Goal: Information Seeking & Learning: Learn about a topic

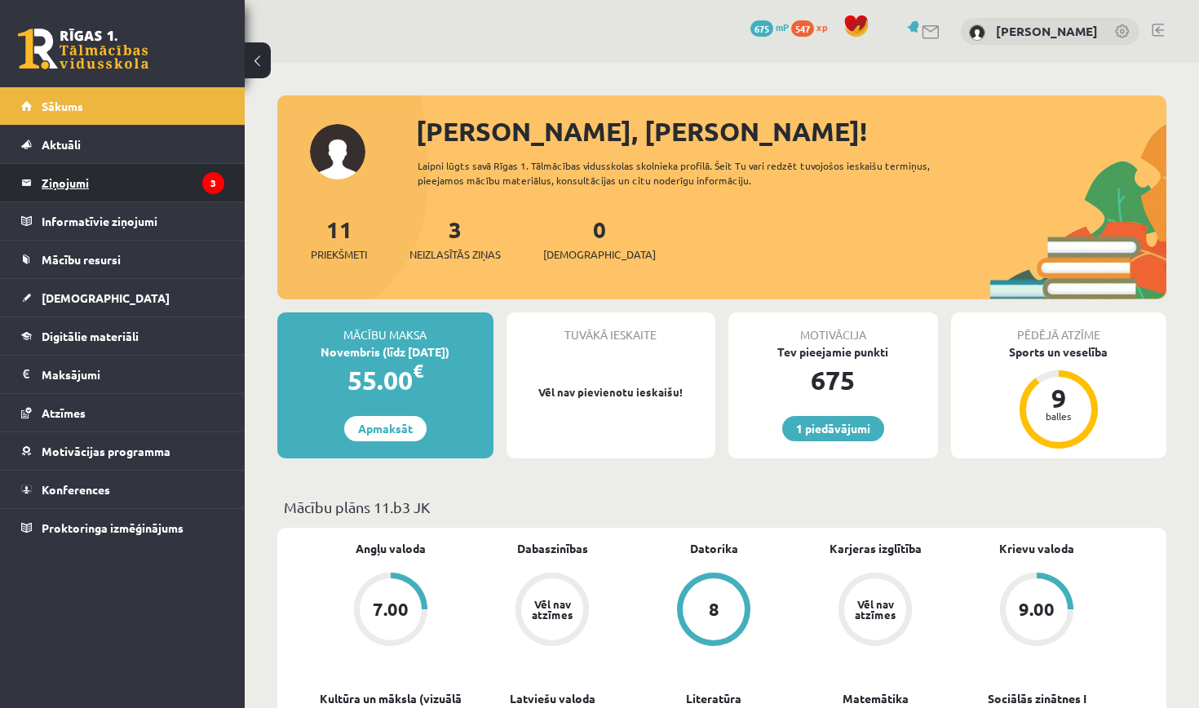
click at [193, 176] on legend "Ziņojumi 3" at bounding box center [133, 183] width 183 height 38
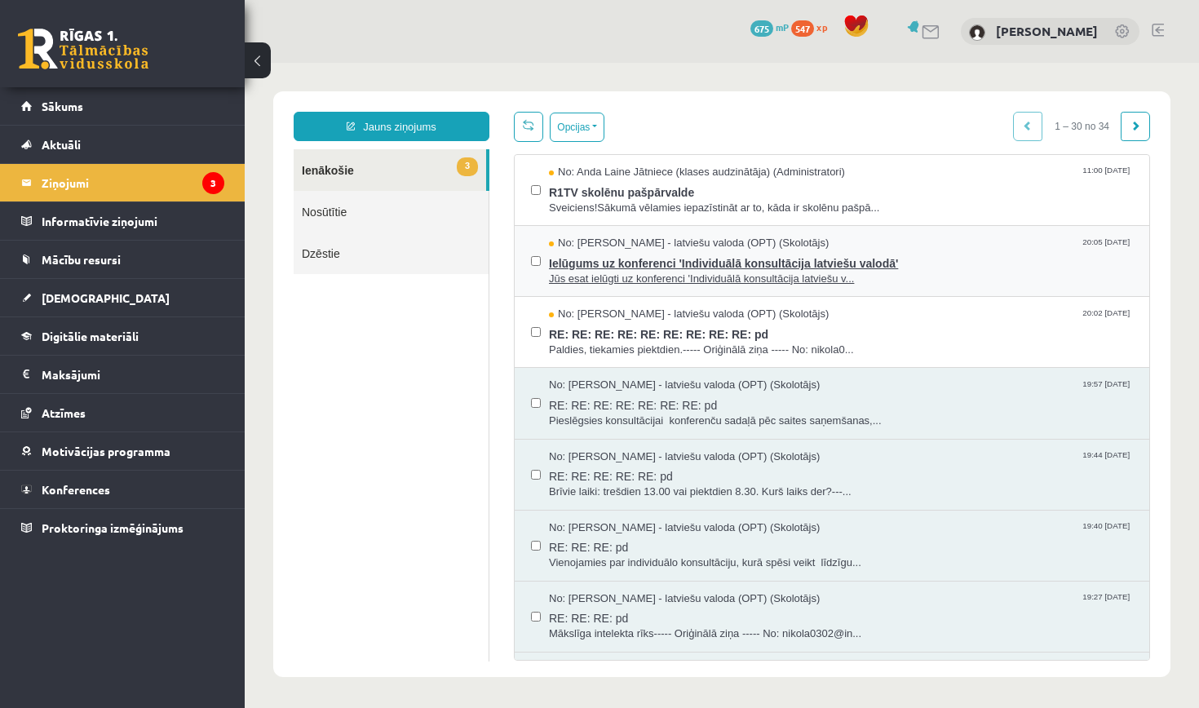
click at [687, 248] on span "No: Laila Jirgensone - latviešu valoda (OPT) (Skolotājs)" at bounding box center [689, 243] width 280 height 15
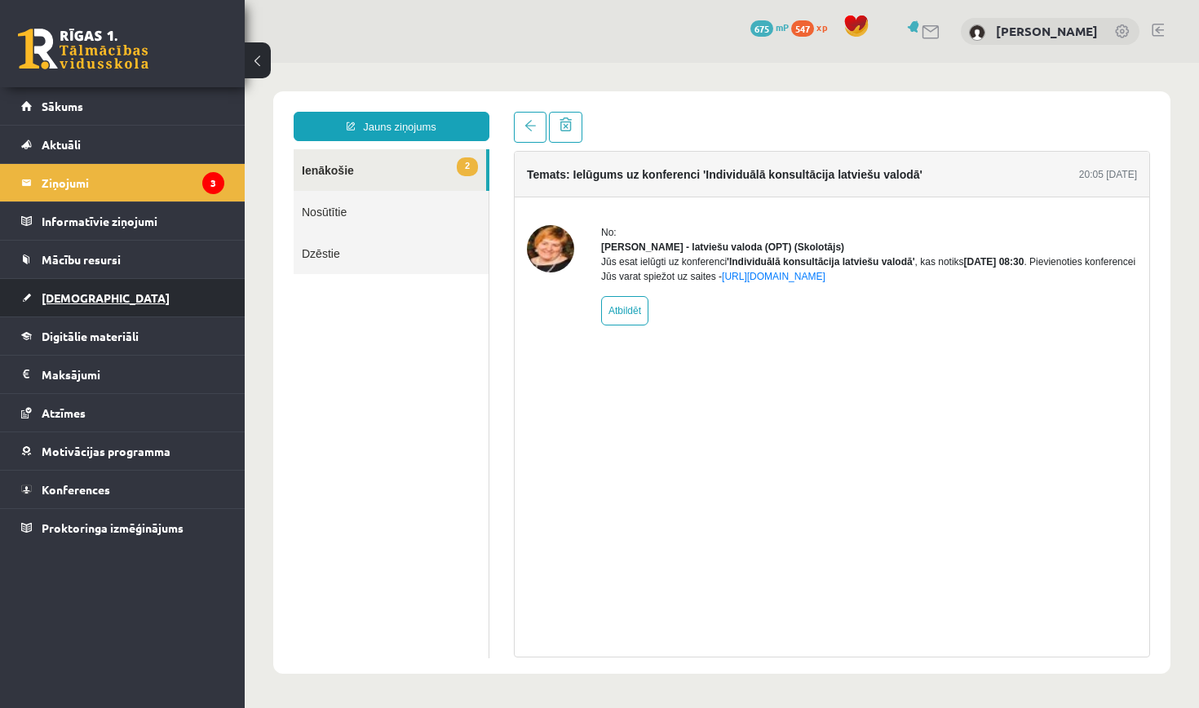
click at [61, 304] on link "[DEMOGRAPHIC_DATA]" at bounding box center [122, 298] width 203 height 38
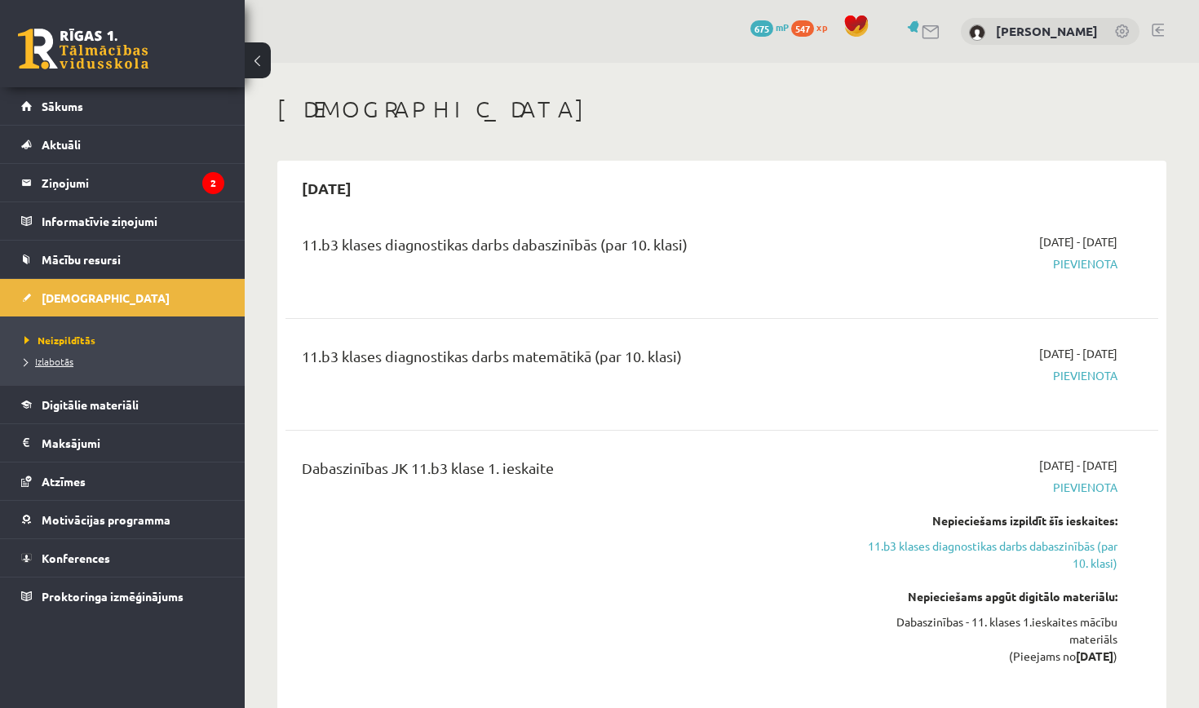
click at [62, 360] on span "Izlabotās" at bounding box center [48, 361] width 49 height 13
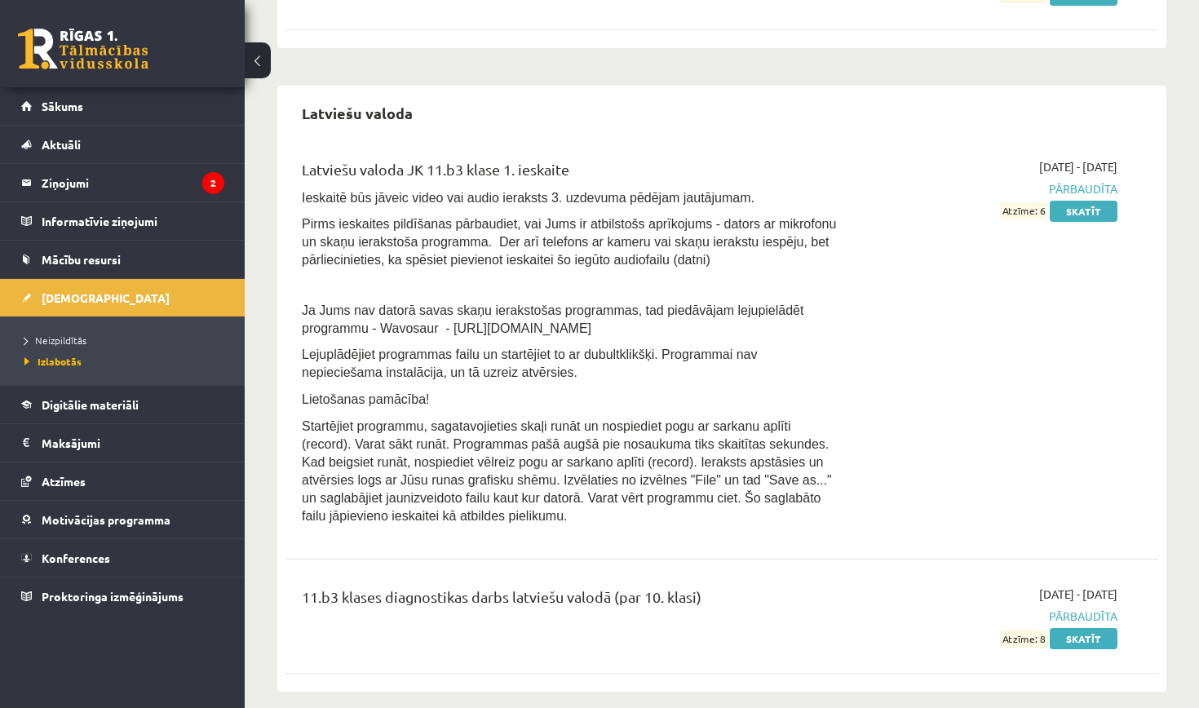
scroll to position [1110, 0]
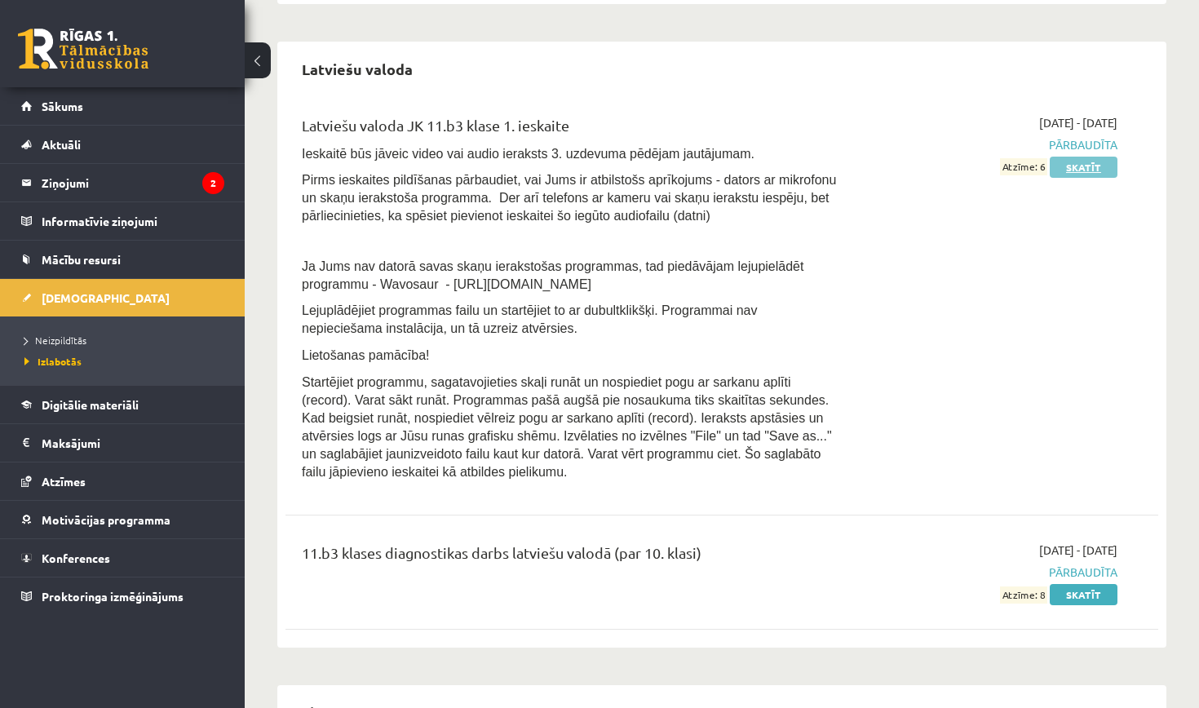
click at [1100, 171] on link "Skatīt" at bounding box center [1084, 167] width 68 height 21
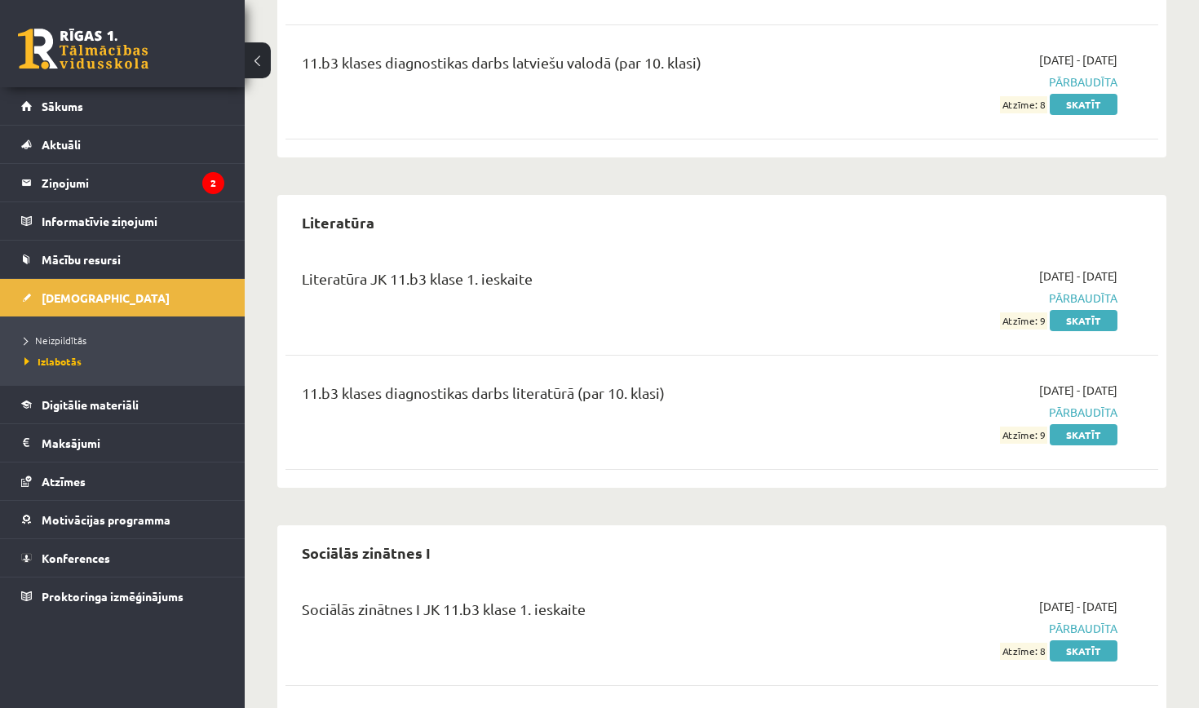
scroll to position [1603, 0]
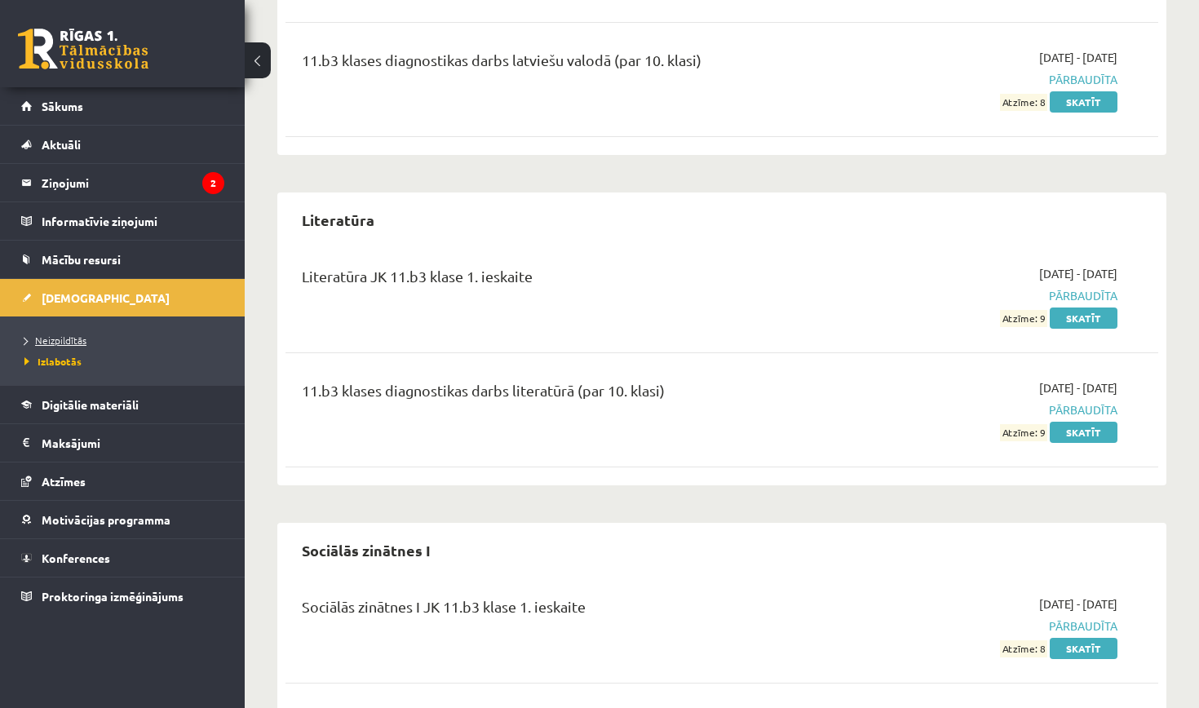
click at [64, 341] on span "Neizpildītās" at bounding box center [55, 340] width 62 height 13
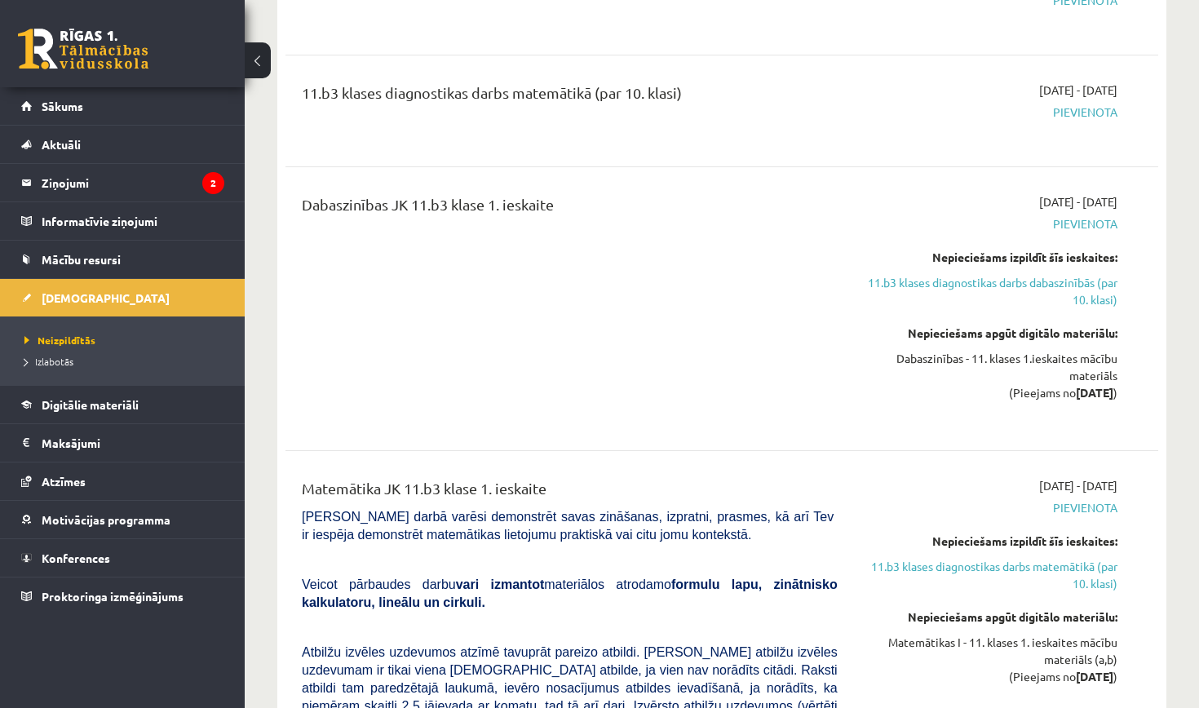
scroll to position [351, 0]
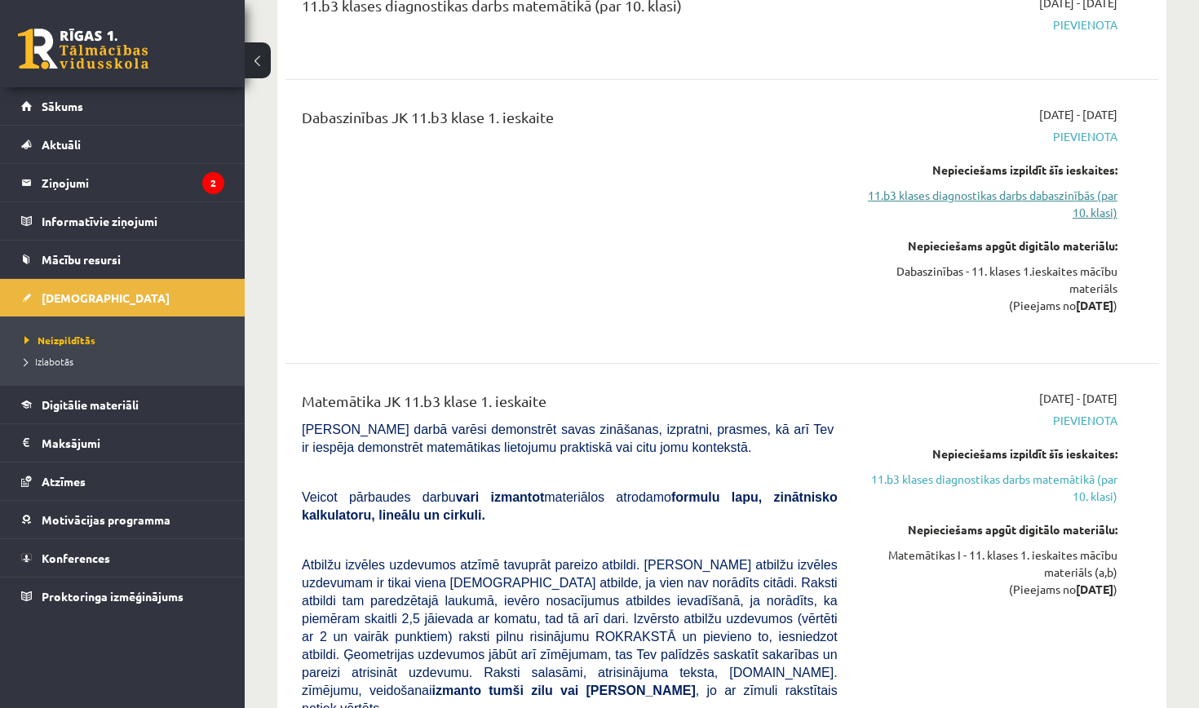
click at [1042, 197] on link "11.b3 klases diagnostikas darbs dabaszinībās (par 10. klasi)" at bounding box center [989, 204] width 255 height 34
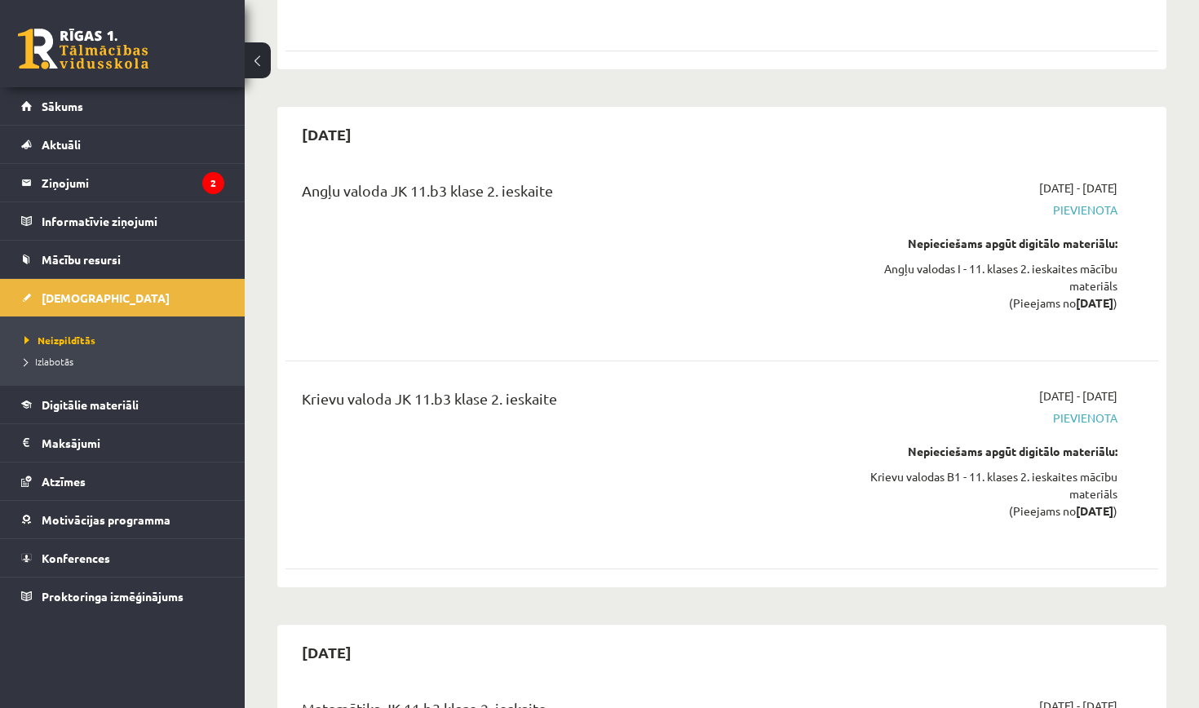
scroll to position [1350, 0]
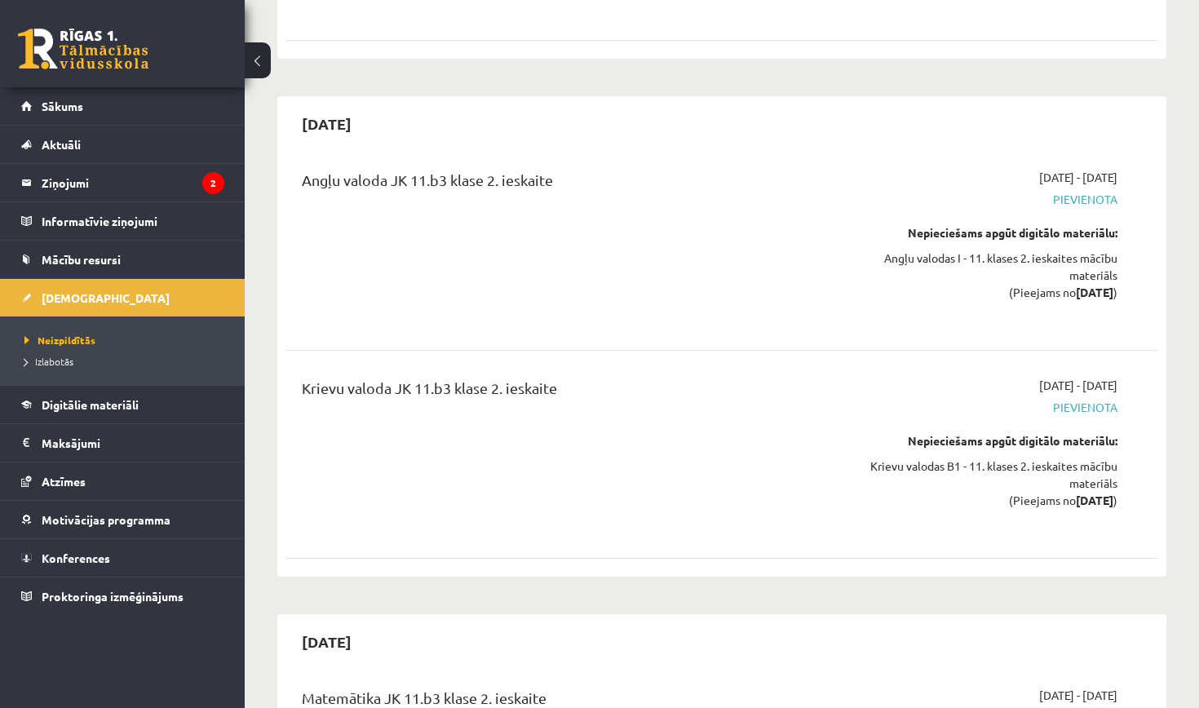
click at [1086, 191] on span "Pievienota" at bounding box center [989, 199] width 255 height 17
click at [1080, 399] on span "Pievienota" at bounding box center [989, 407] width 255 height 17
click at [73, 566] on link "Konferences" at bounding box center [122, 558] width 203 height 38
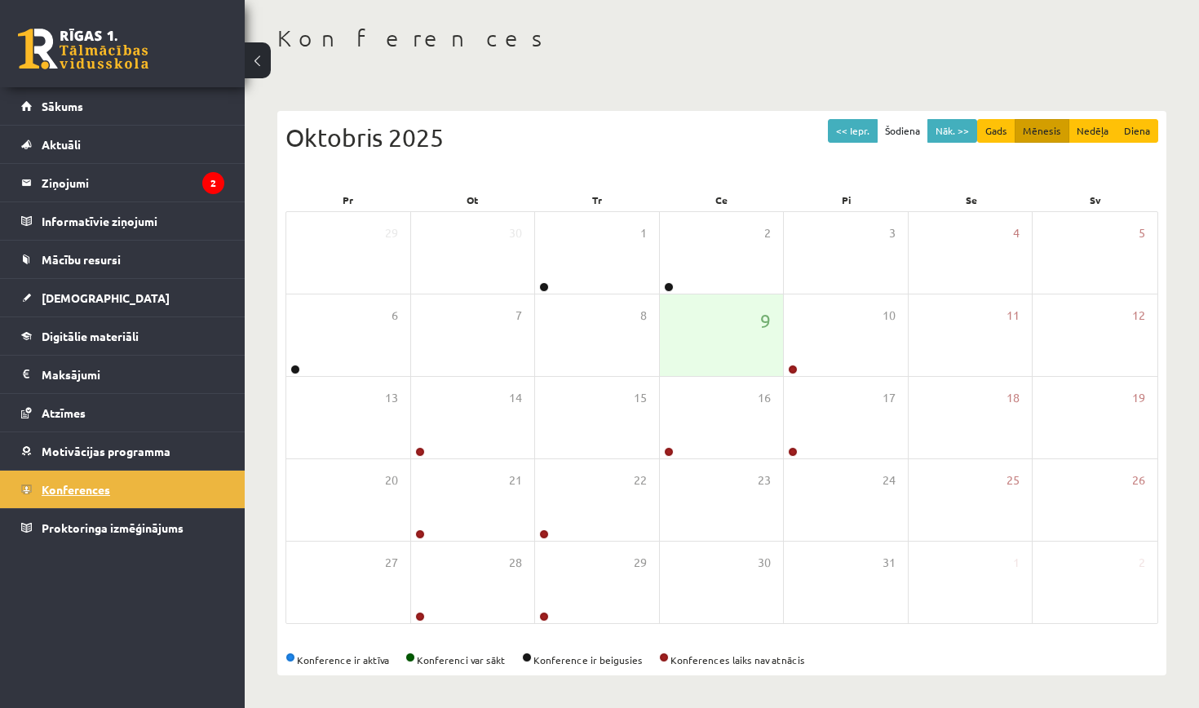
scroll to position [71, 0]
click at [831, 352] on div "10" at bounding box center [846, 335] width 124 height 82
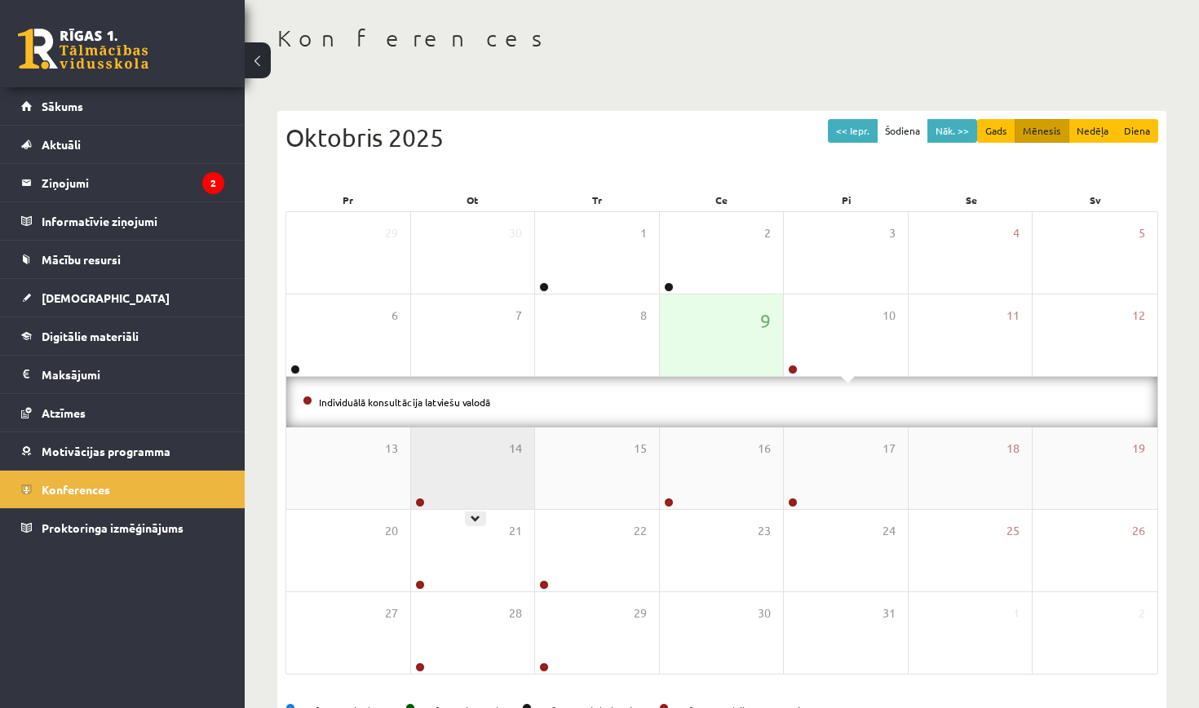
click at [502, 455] on div "14" at bounding box center [473, 468] width 124 height 82
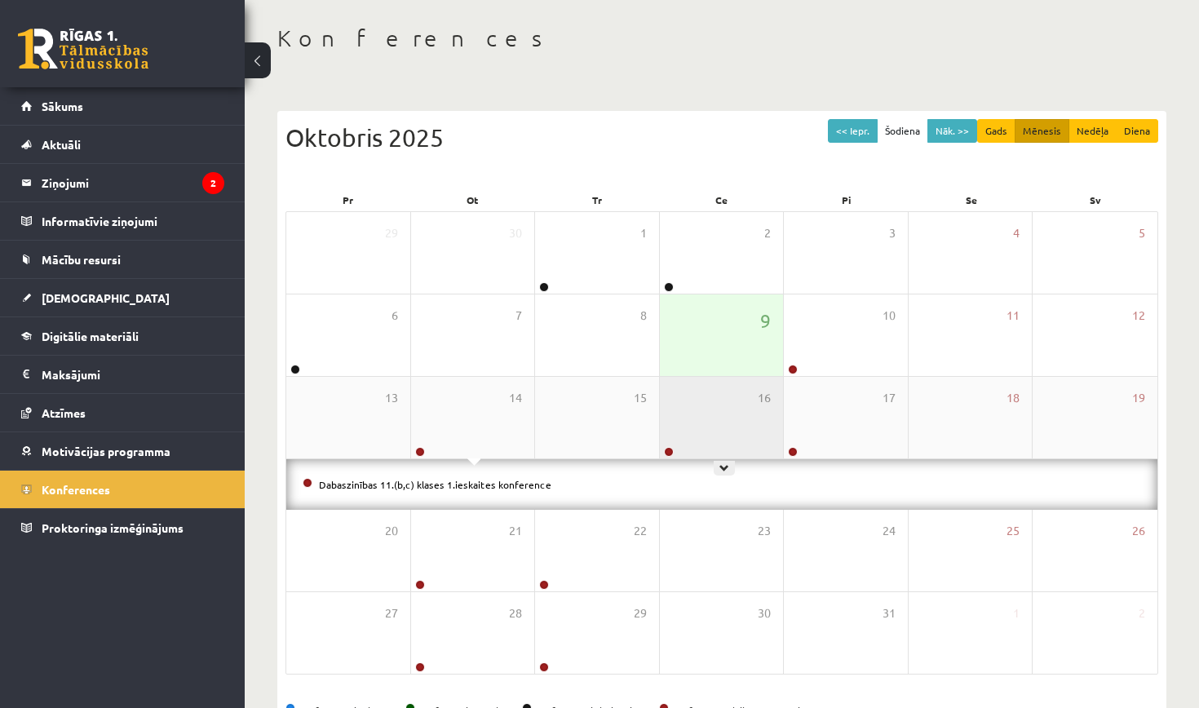
click at [755, 441] on div "16" at bounding box center [722, 418] width 124 height 82
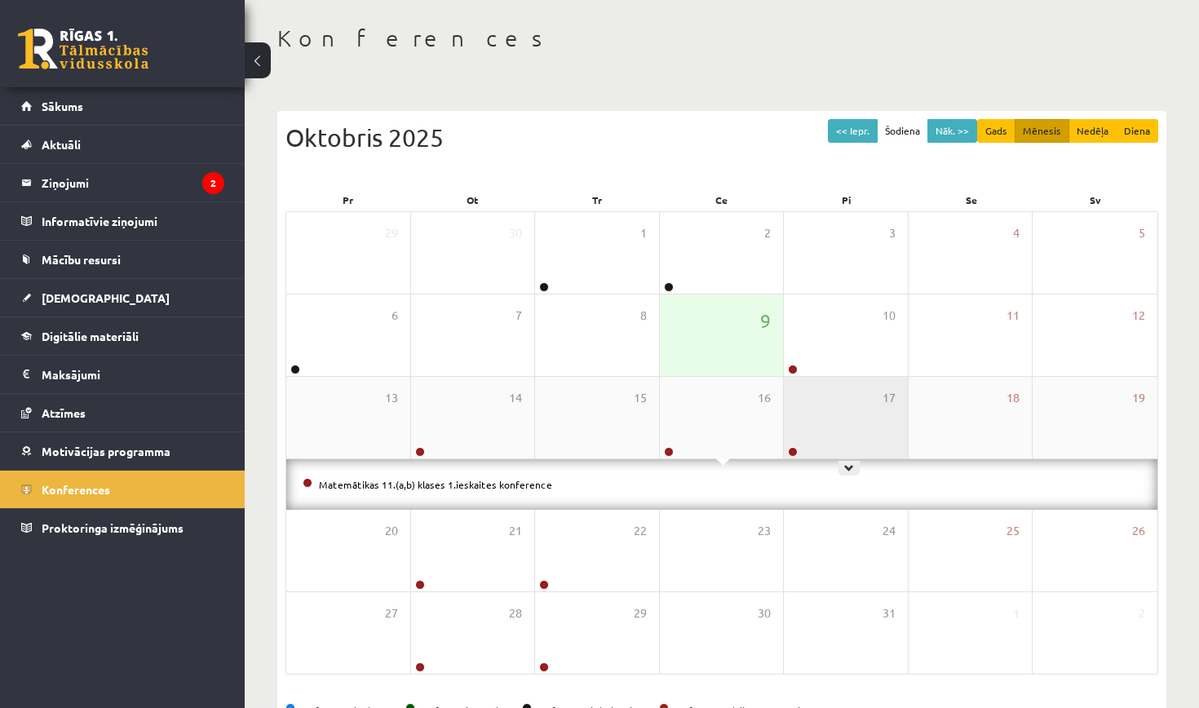
click at [846, 423] on div "17" at bounding box center [846, 418] width 124 height 82
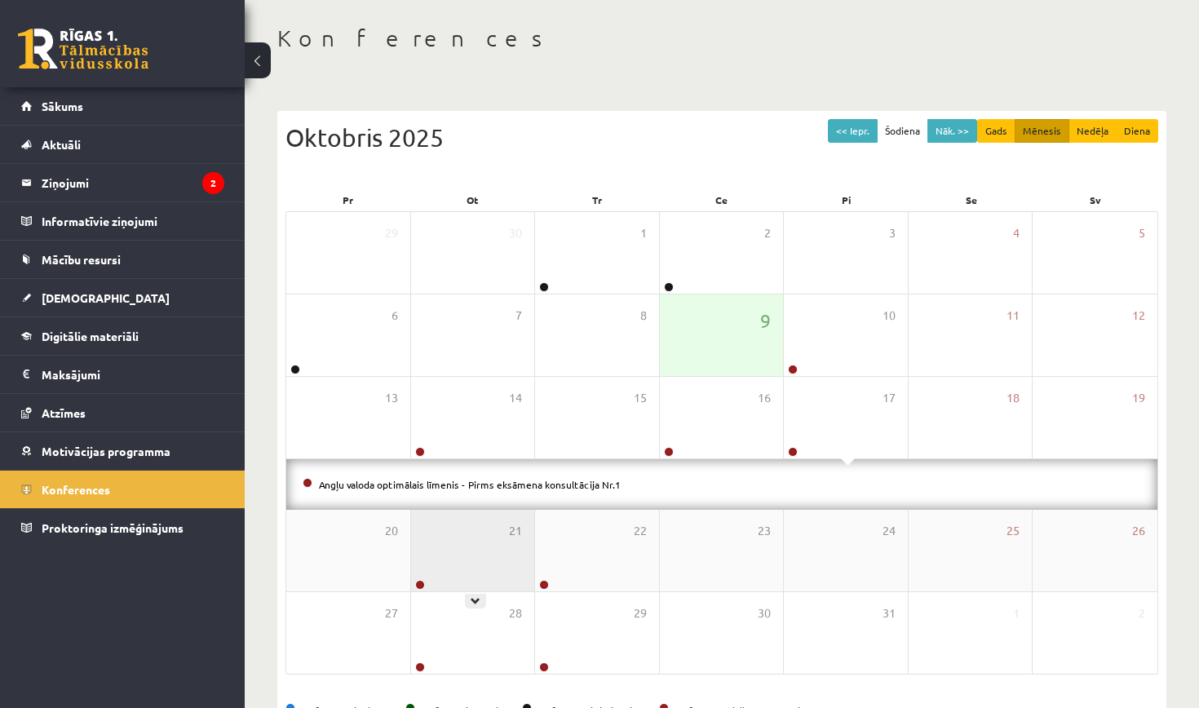
click at [491, 570] on div "21" at bounding box center [473, 551] width 124 height 82
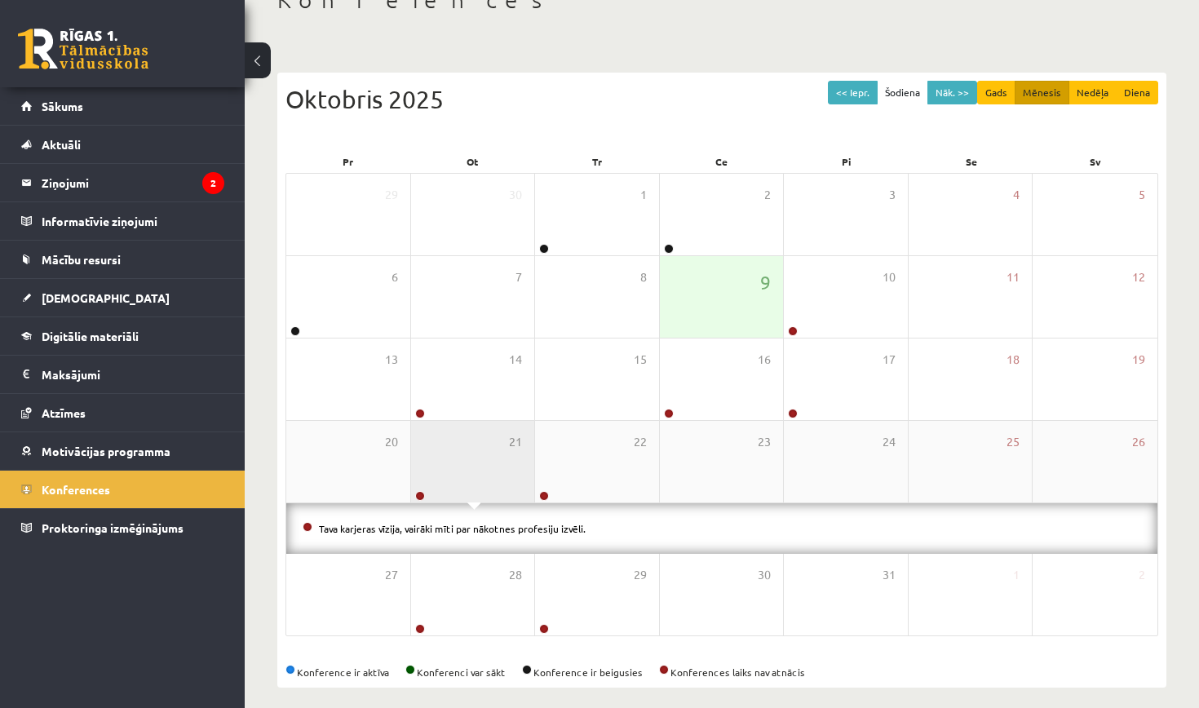
scroll to position [113, 0]
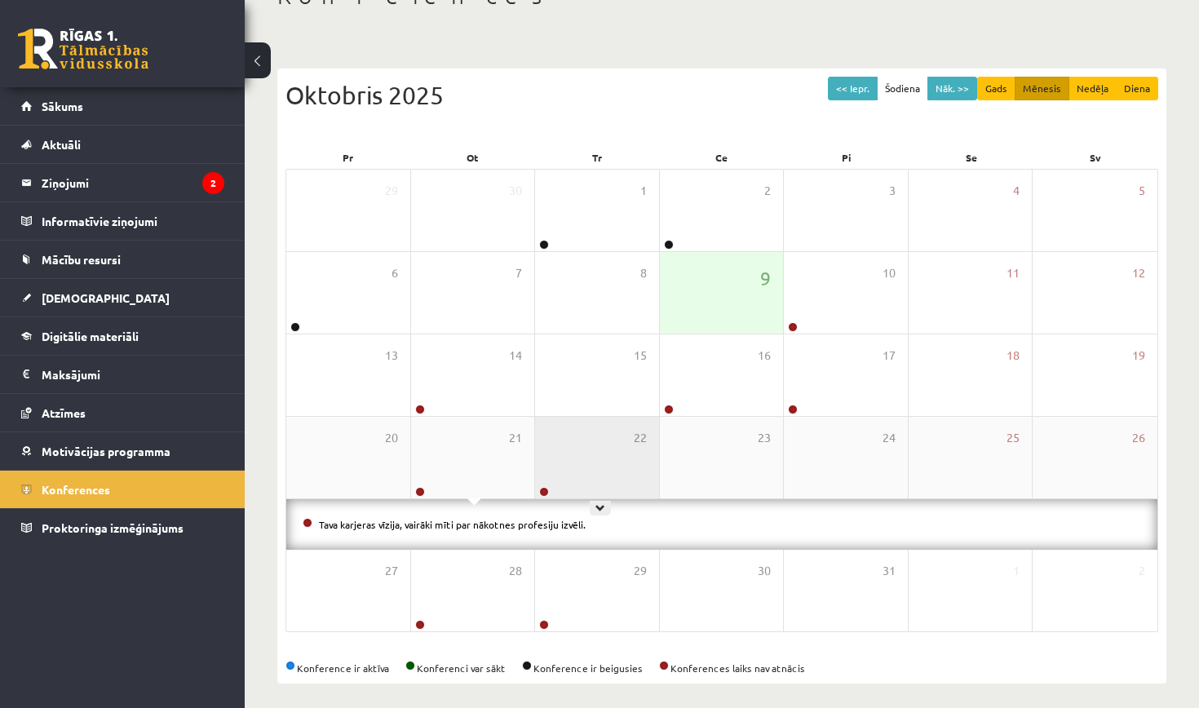
click at [573, 489] on div "22" at bounding box center [597, 458] width 124 height 82
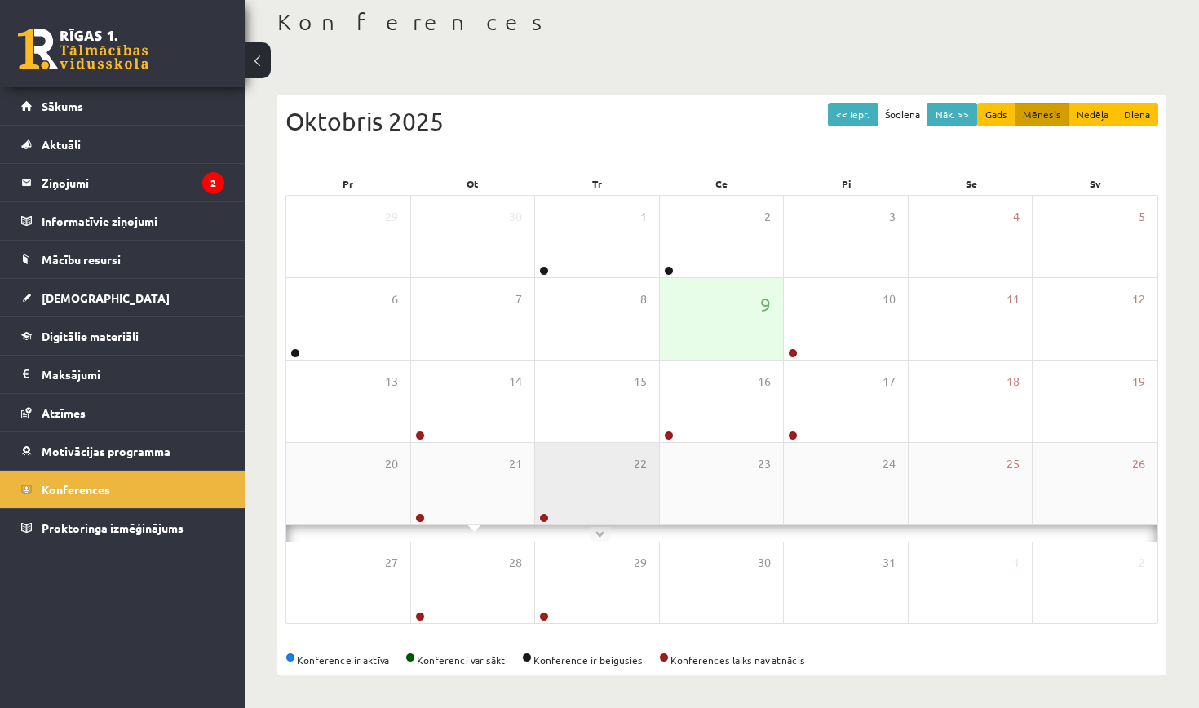
scroll to position [71, 0]
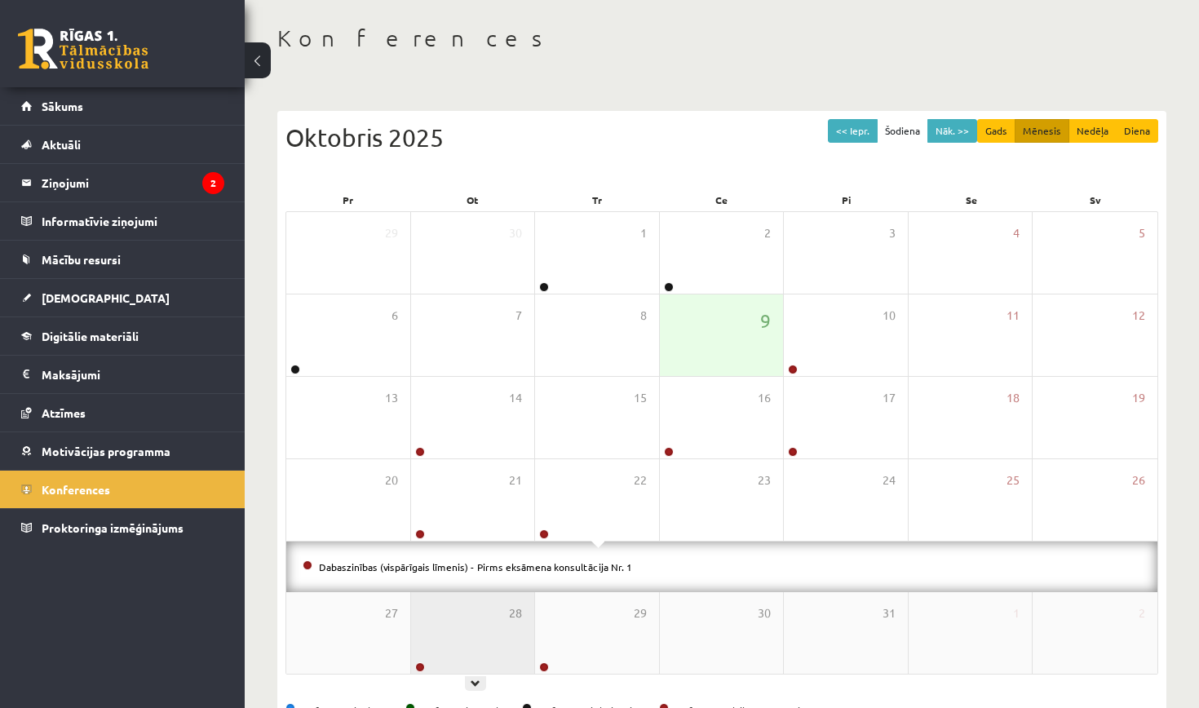
click at [469, 614] on div "28" at bounding box center [473, 633] width 124 height 82
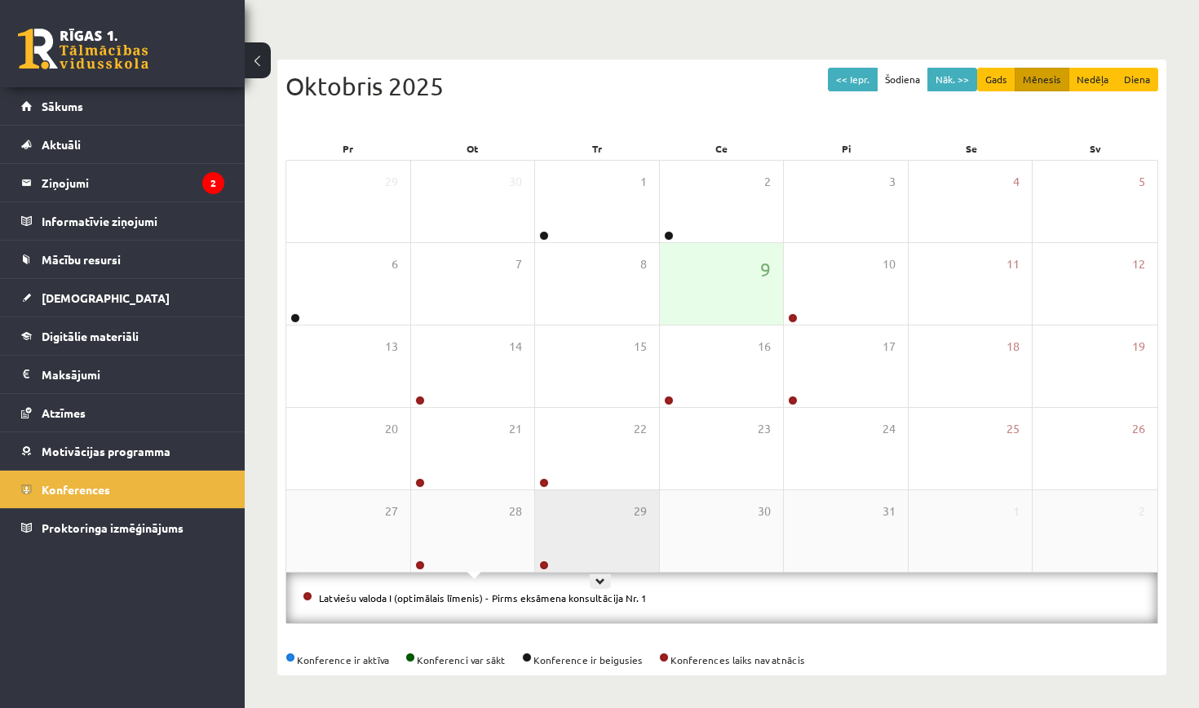
click at [582, 550] on div "29" at bounding box center [597, 531] width 124 height 82
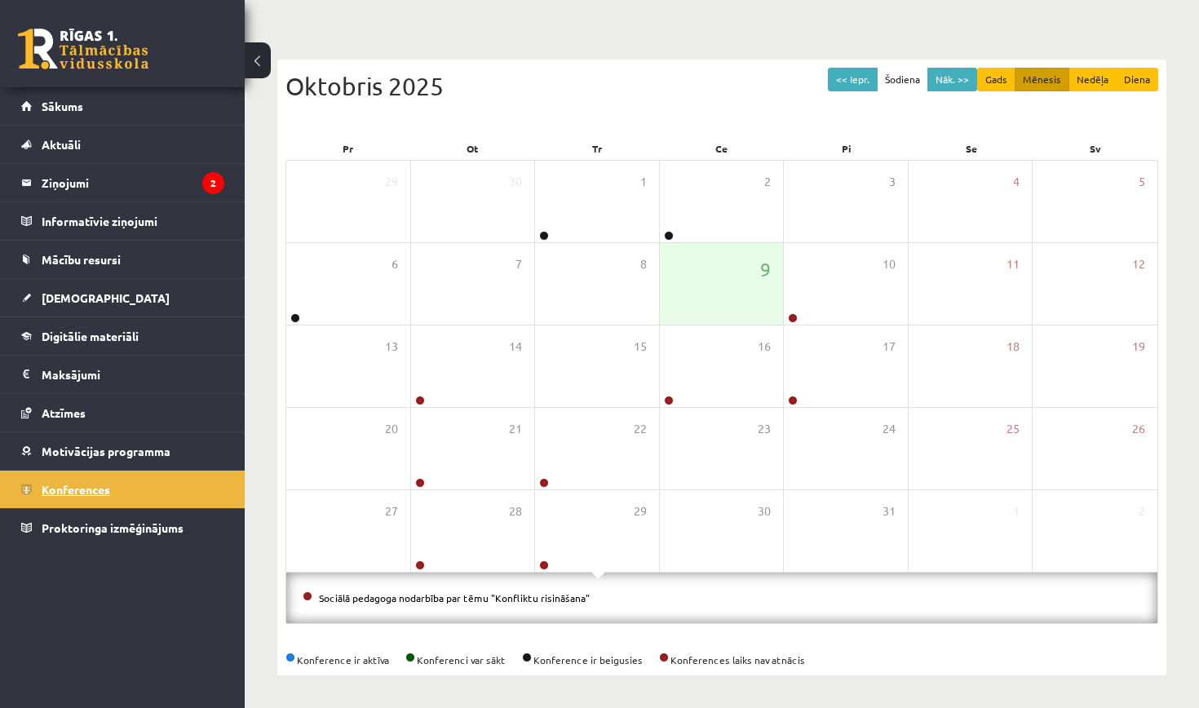
click at [54, 494] on span "Konferences" at bounding box center [76, 489] width 69 height 15
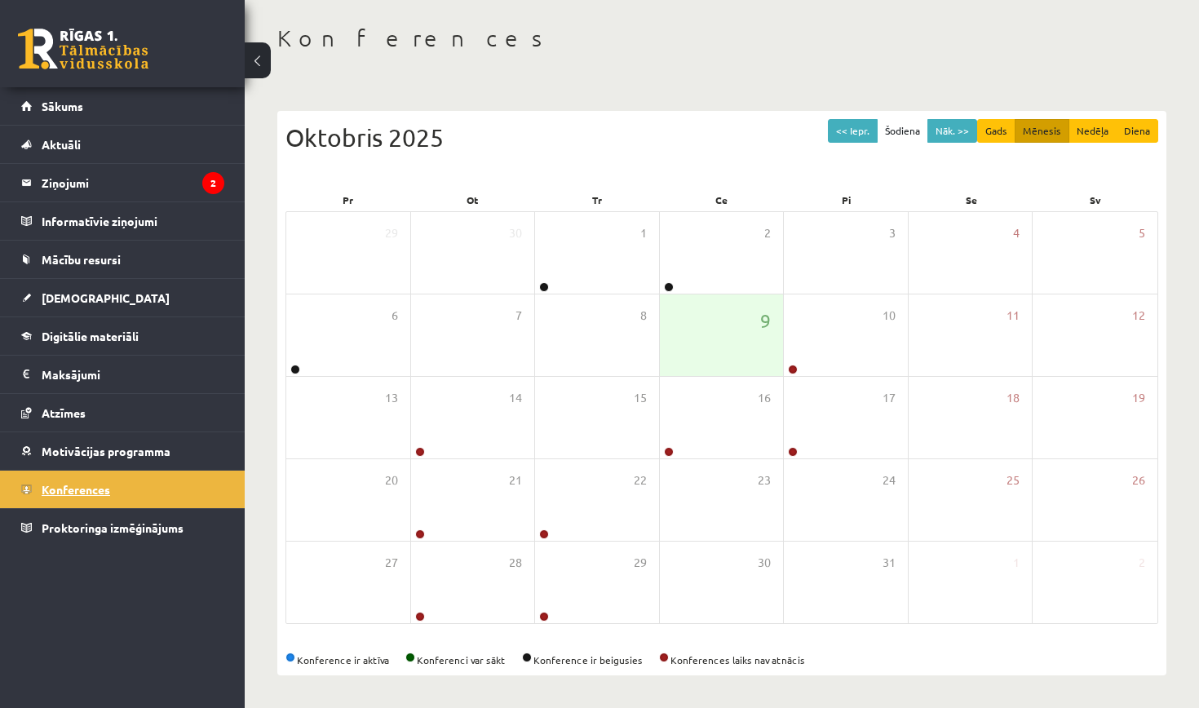
scroll to position [71, 0]
click at [157, 256] on link "Mācību resursi" at bounding box center [122, 260] width 203 height 38
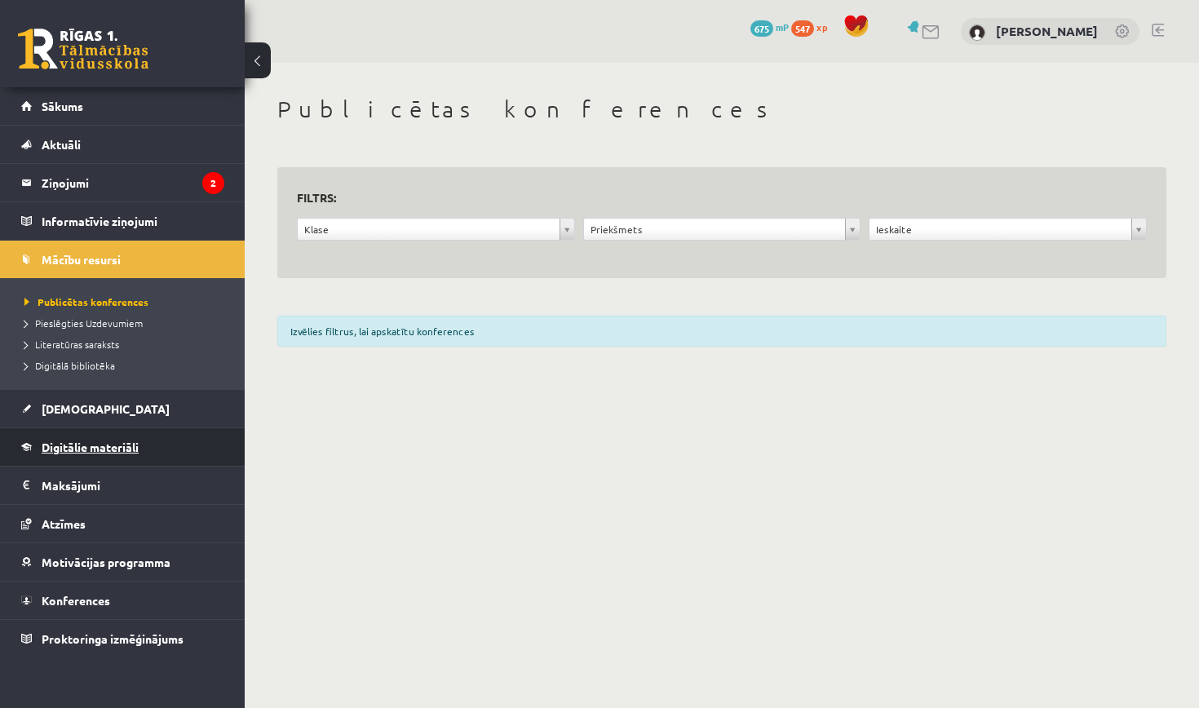
click at [123, 442] on span "Digitālie materiāli" at bounding box center [90, 447] width 97 height 15
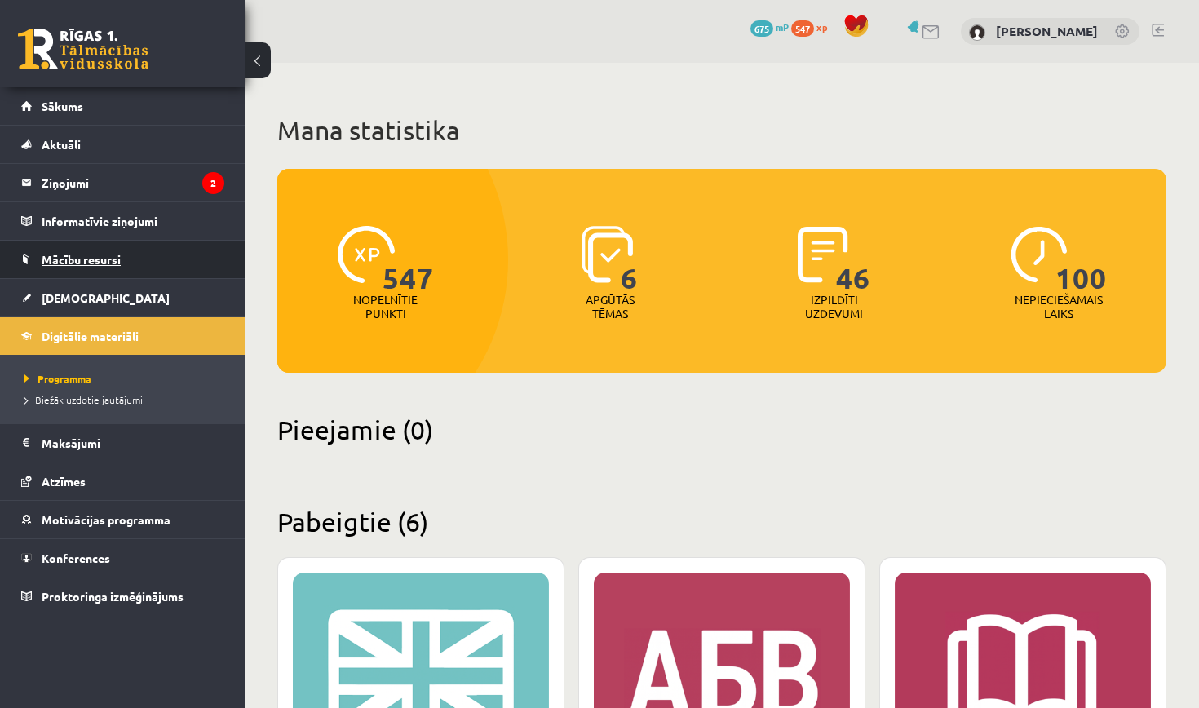
click at [141, 269] on link "Mācību resursi" at bounding box center [122, 260] width 203 height 38
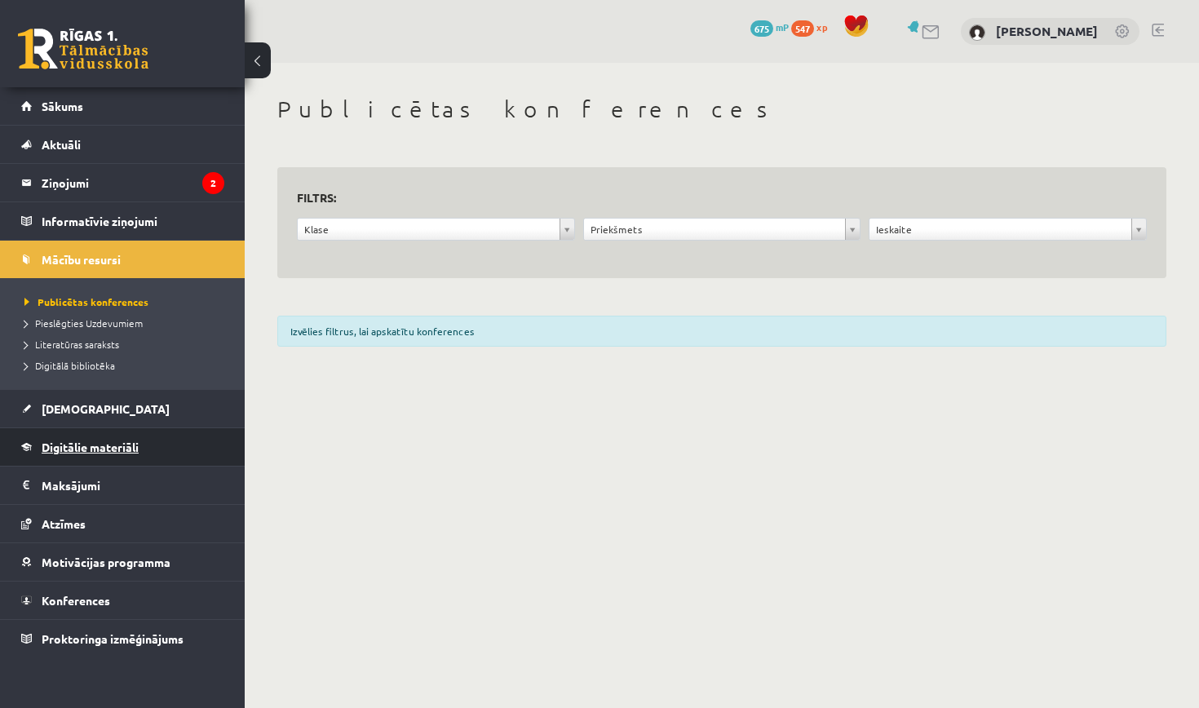
click at [91, 456] on link "Digitālie materiāli" at bounding box center [122, 447] width 203 height 38
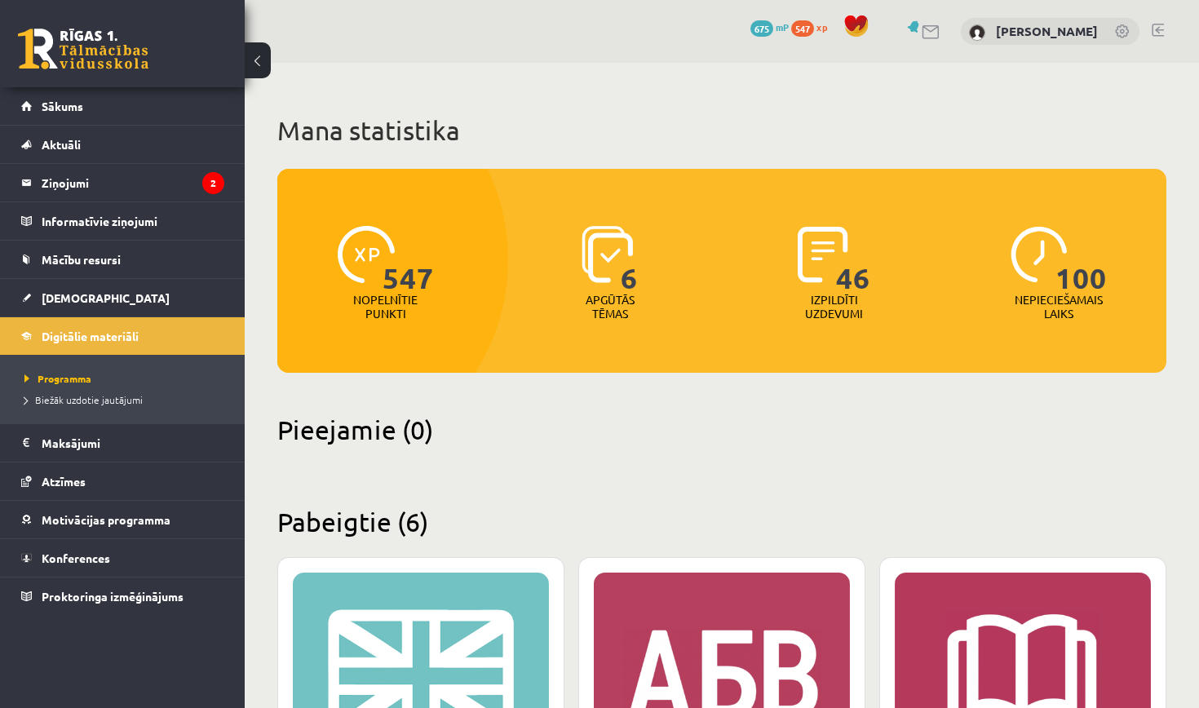
click at [1100, 283] on span "100" at bounding box center [1080, 259] width 51 height 67
click at [114, 497] on link "Atzīmes" at bounding box center [122, 481] width 203 height 38
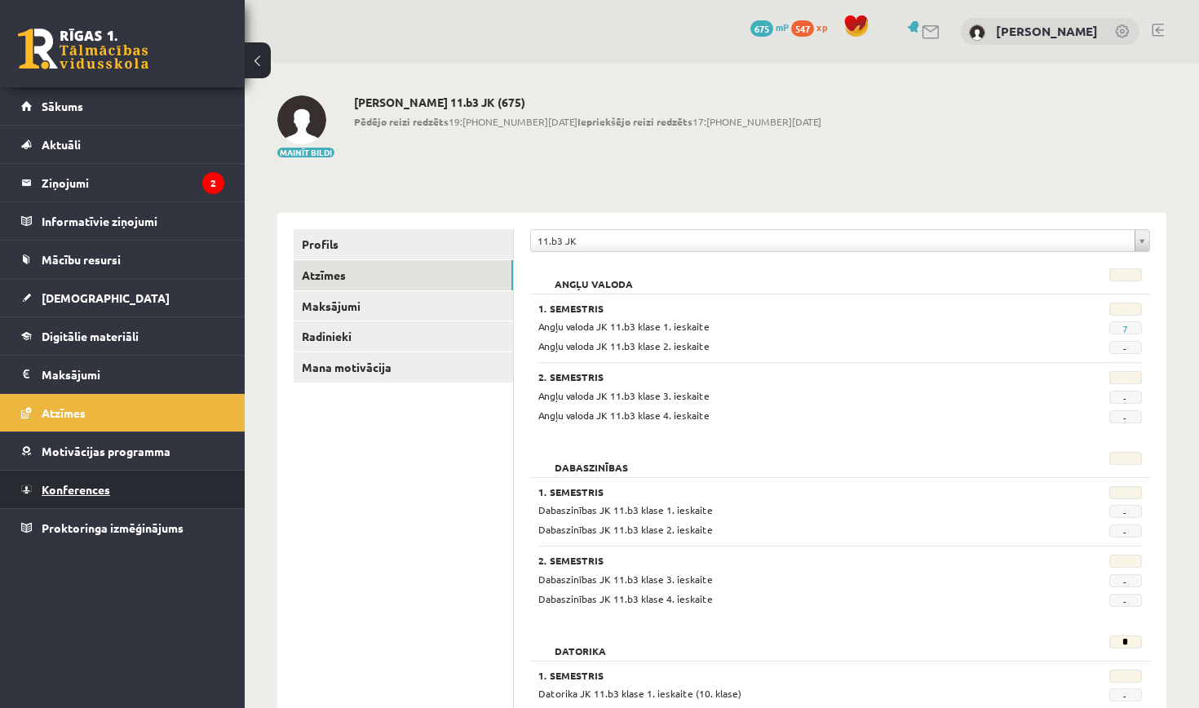
click at [119, 498] on link "Konferences" at bounding box center [122, 490] width 203 height 38
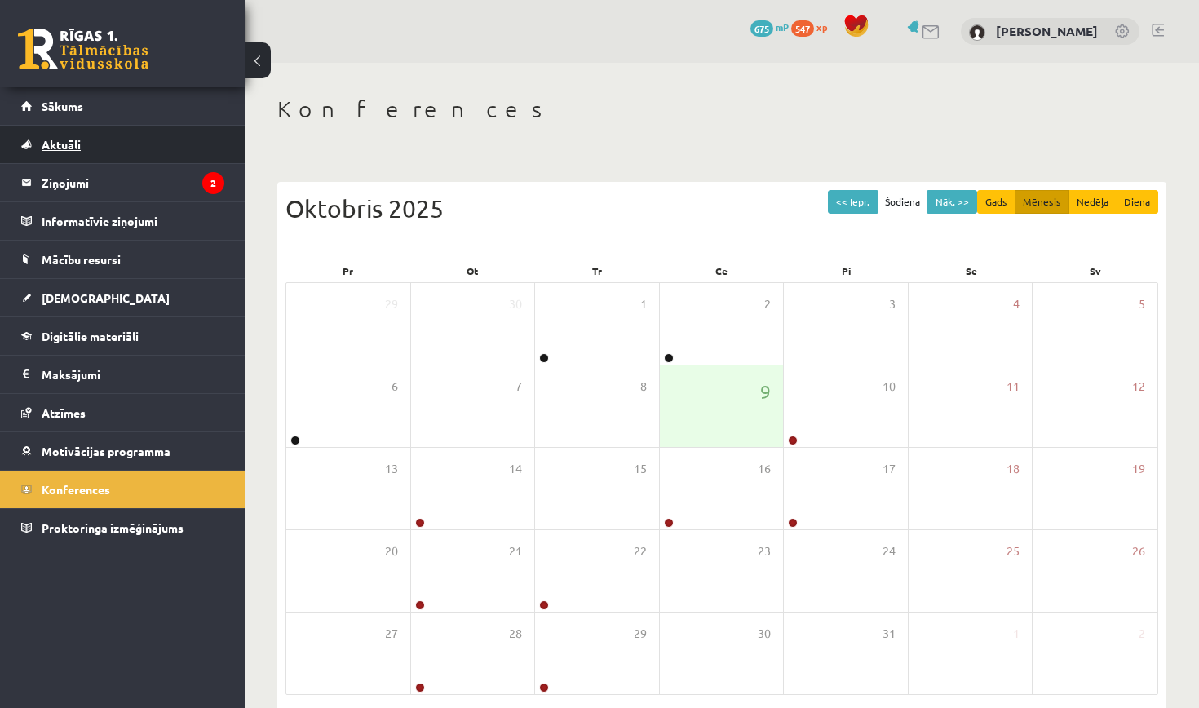
click at [99, 146] on link "Aktuāli" at bounding box center [122, 145] width 203 height 38
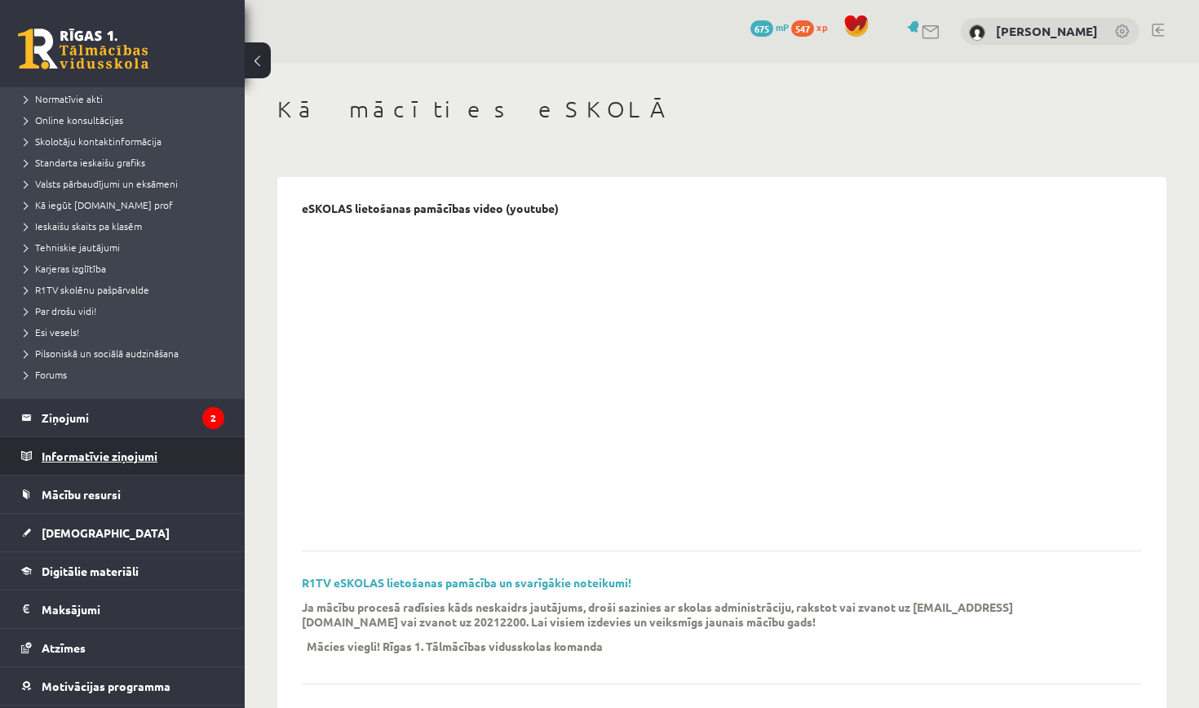
scroll to position [146, 0]
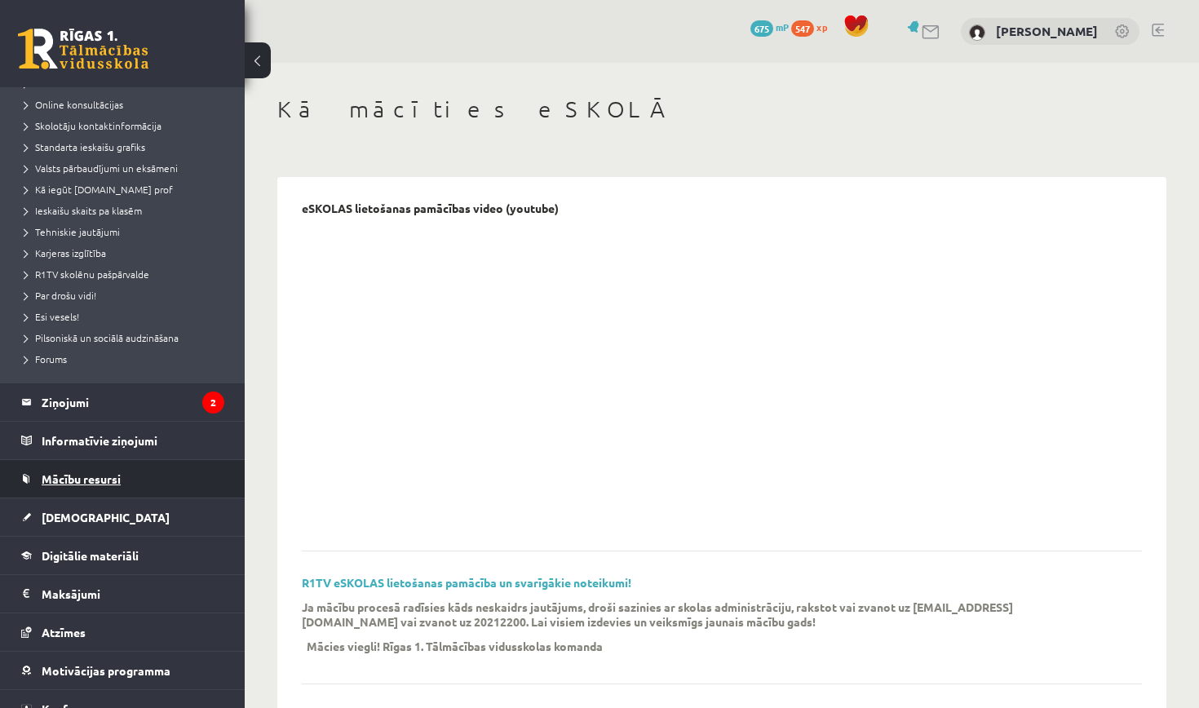
click at [106, 481] on span "Mācību resursi" at bounding box center [81, 478] width 79 height 15
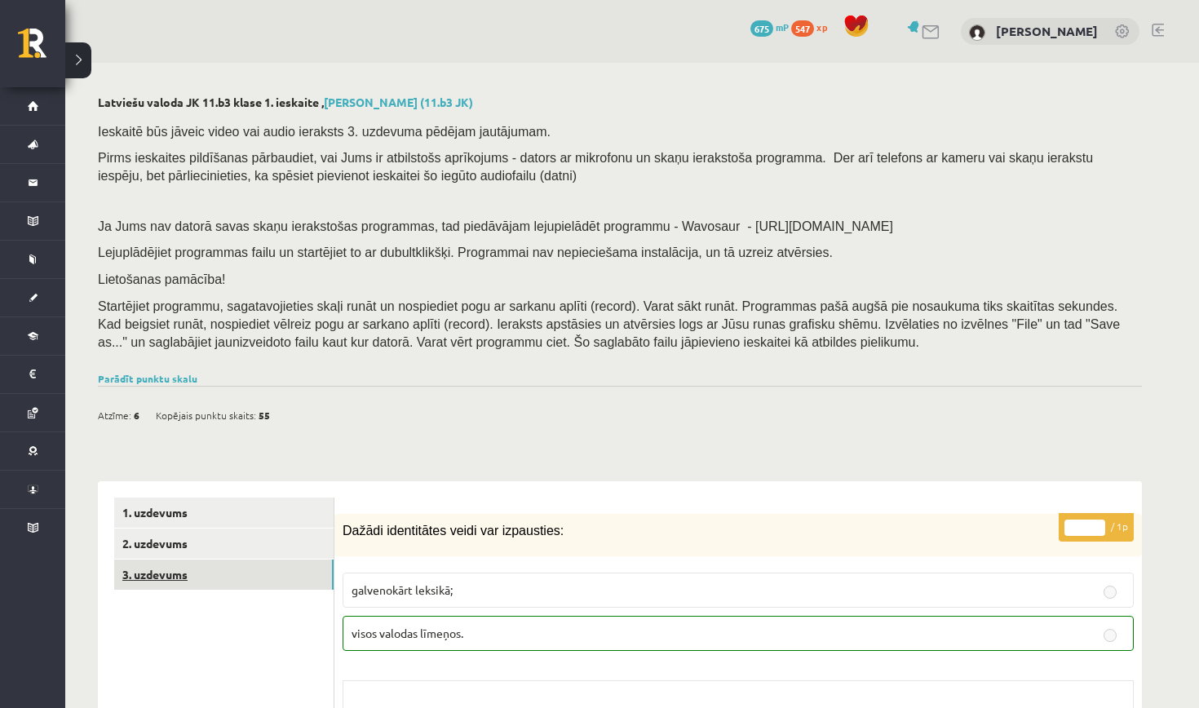
click at [184, 568] on link "3. uzdevums" at bounding box center [223, 575] width 219 height 30
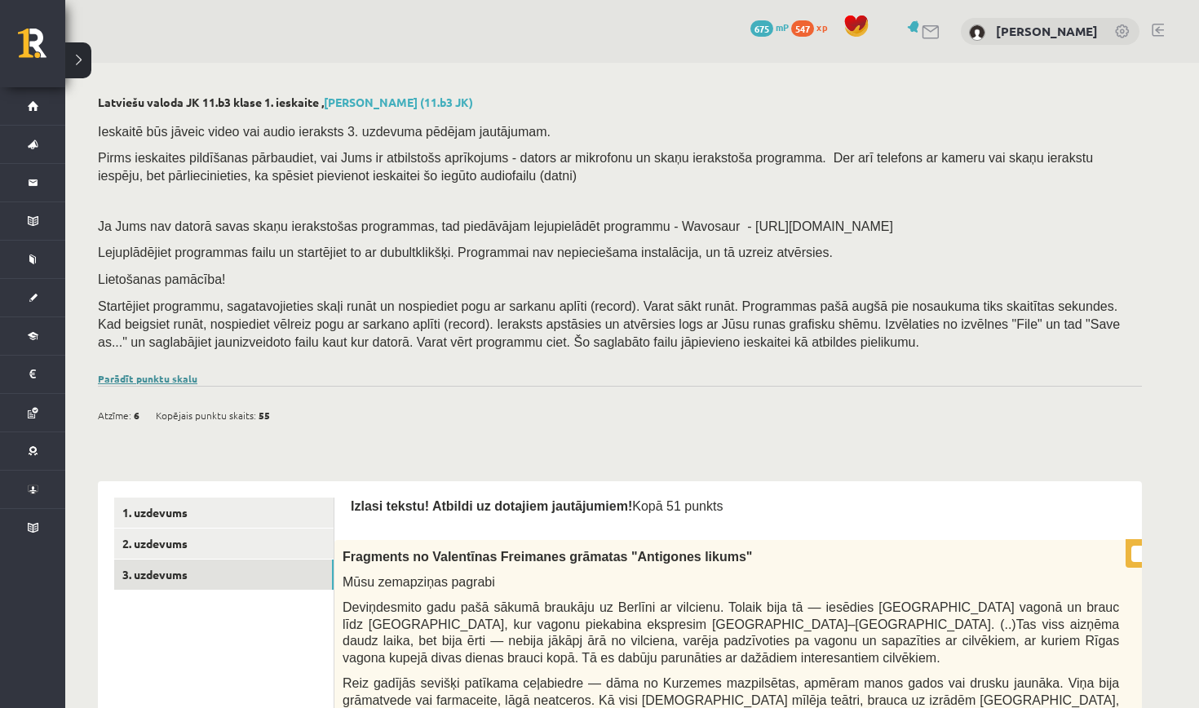
click at [186, 372] on link "Parādīt punktu skalu" at bounding box center [148, 378] width 100 height 13
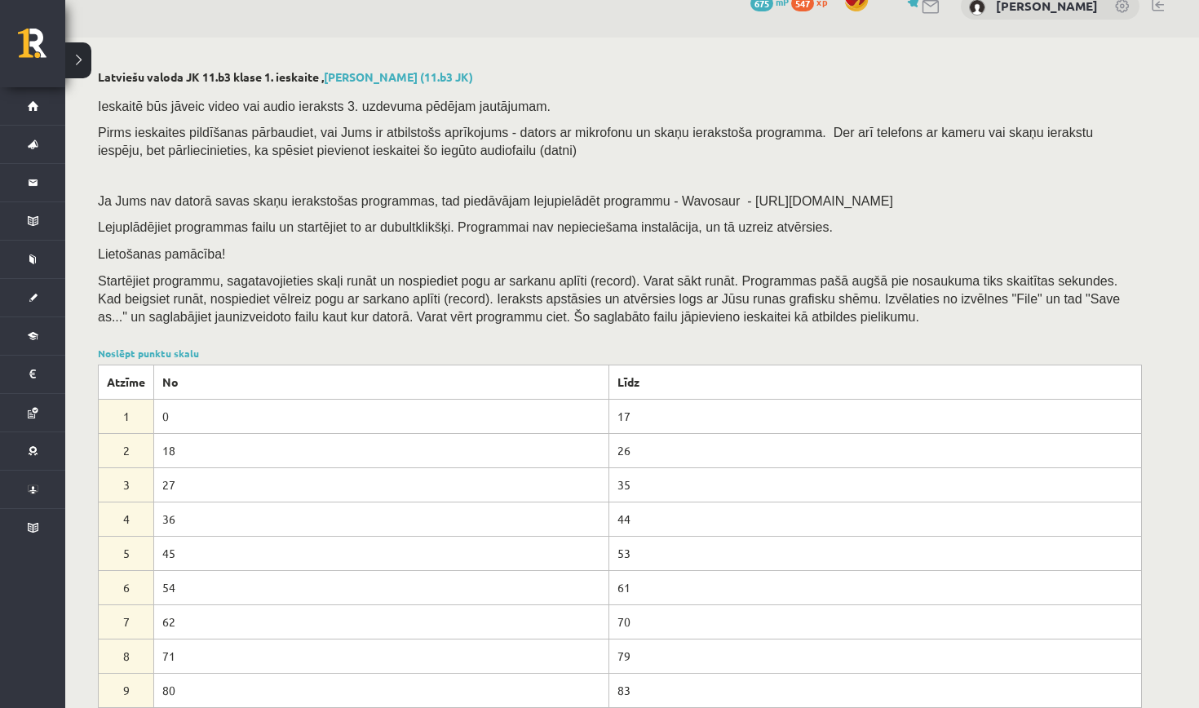
scroll to position [26, 0]
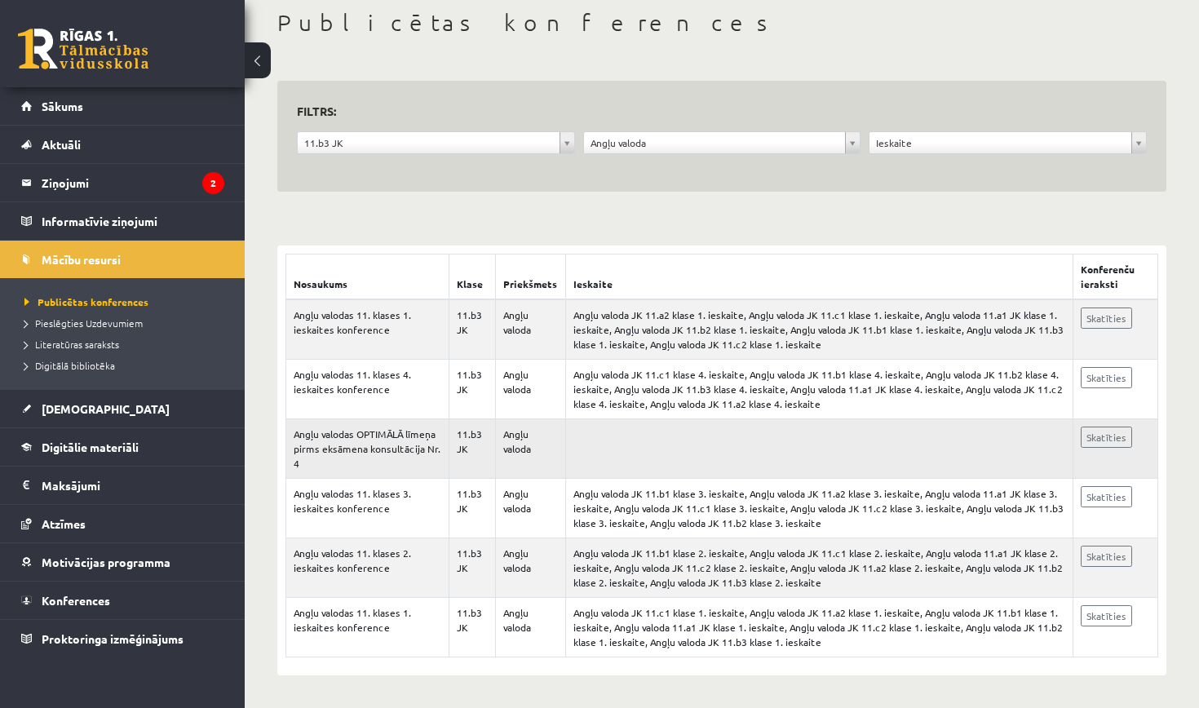
scroll to position [86, 0]
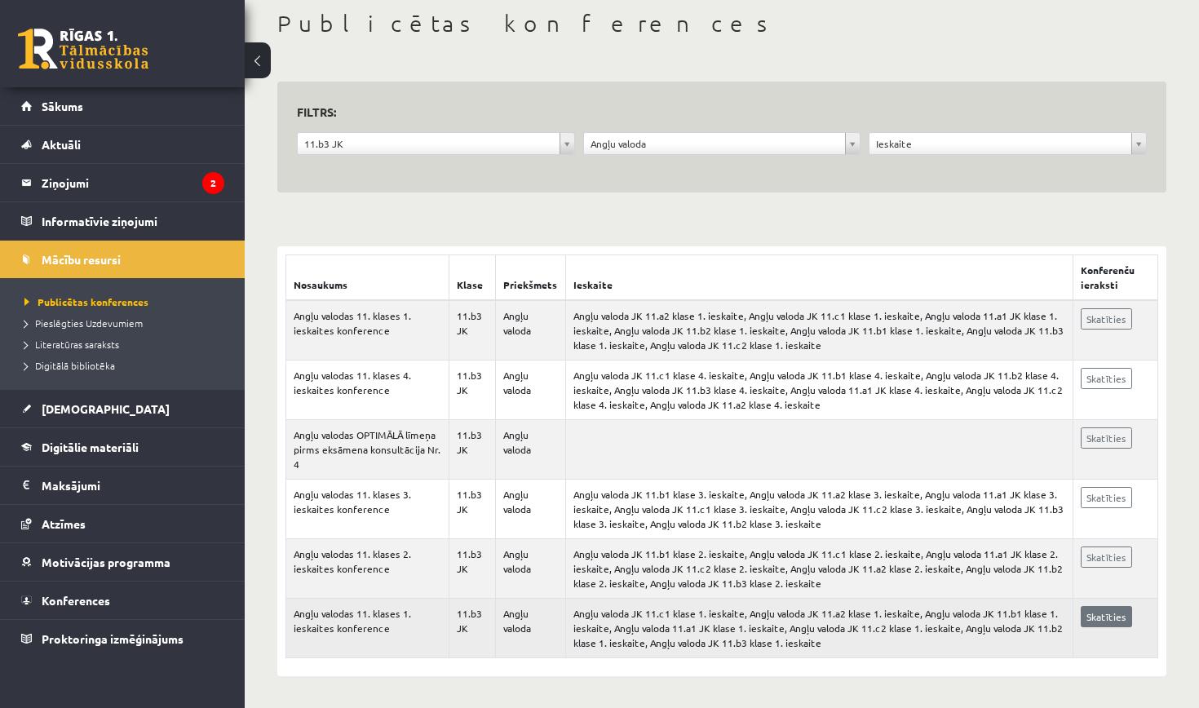
click at [1105, 622] on link "Skatīties" at bounding box center [1106, 616] width 51 height 21
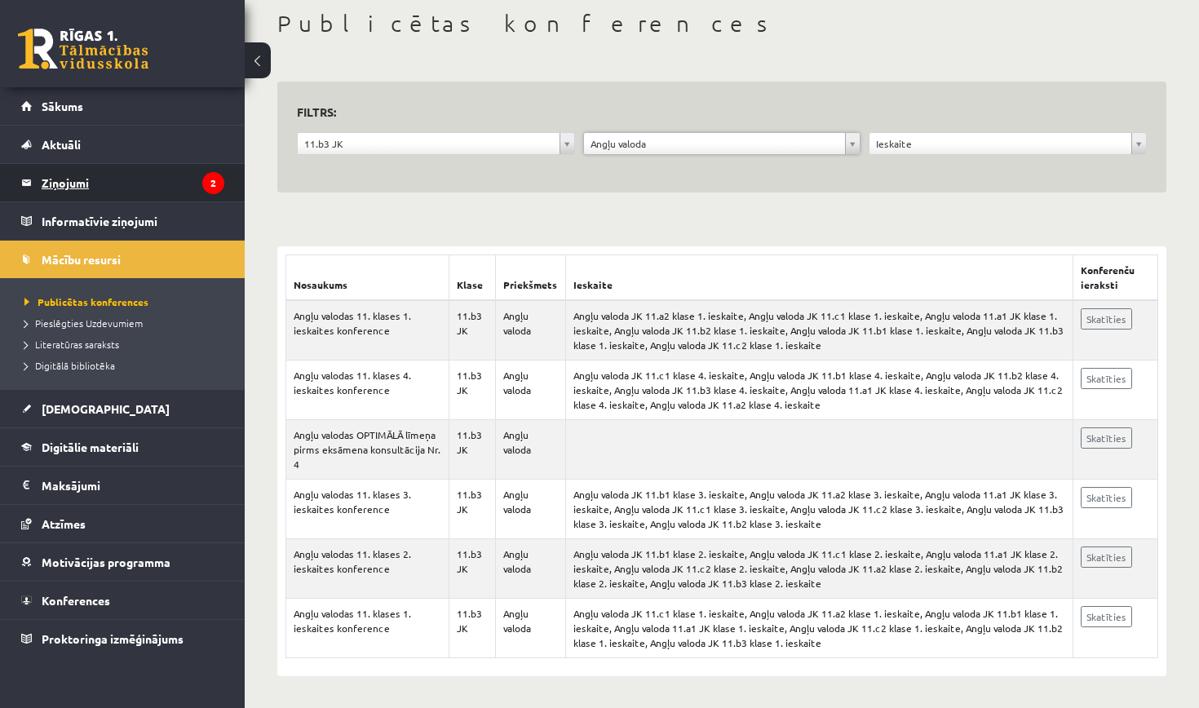
click at [134, 194] on legend "Ziņojumi 2" at bounding box center [133, 183] width 183 height 38
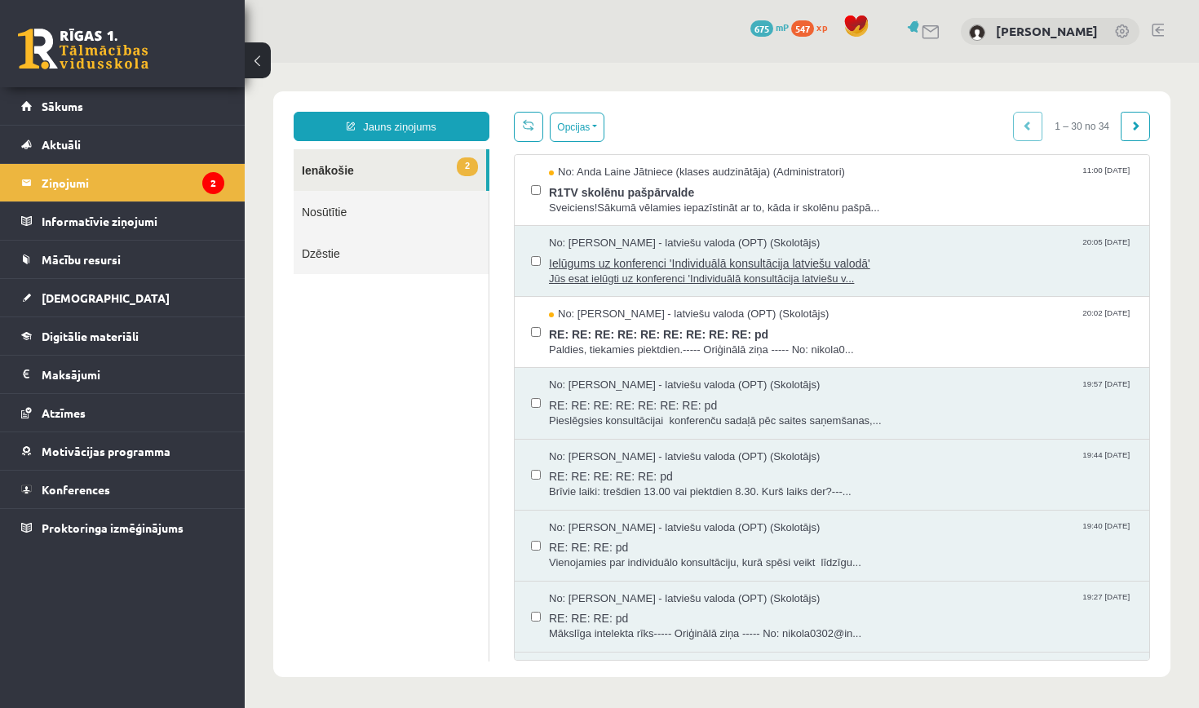
click at [771, 259] on span "Ielūgums uz konferenci 'Individuālā konsultācija latviešu valodā'" at bounding box center [841, 261] width 584 height 20
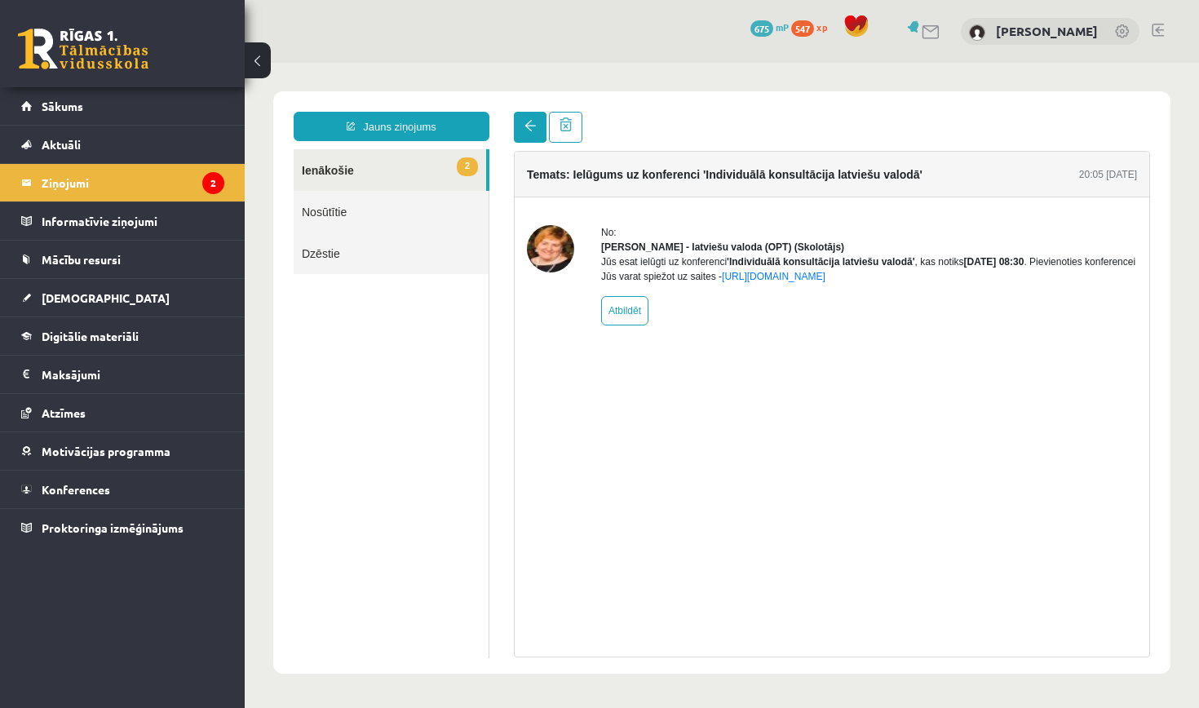
click at [517, 128] on link at bounding box center [530, 127] width 33 height 31
click at [321, 168] on link "2 Ienākošie" at bounding box center [390, 170] width 193 height 42
click at [66, 190] on legend "Ziņojumi 2" at bounding box center [133, 183] width 183 height 38
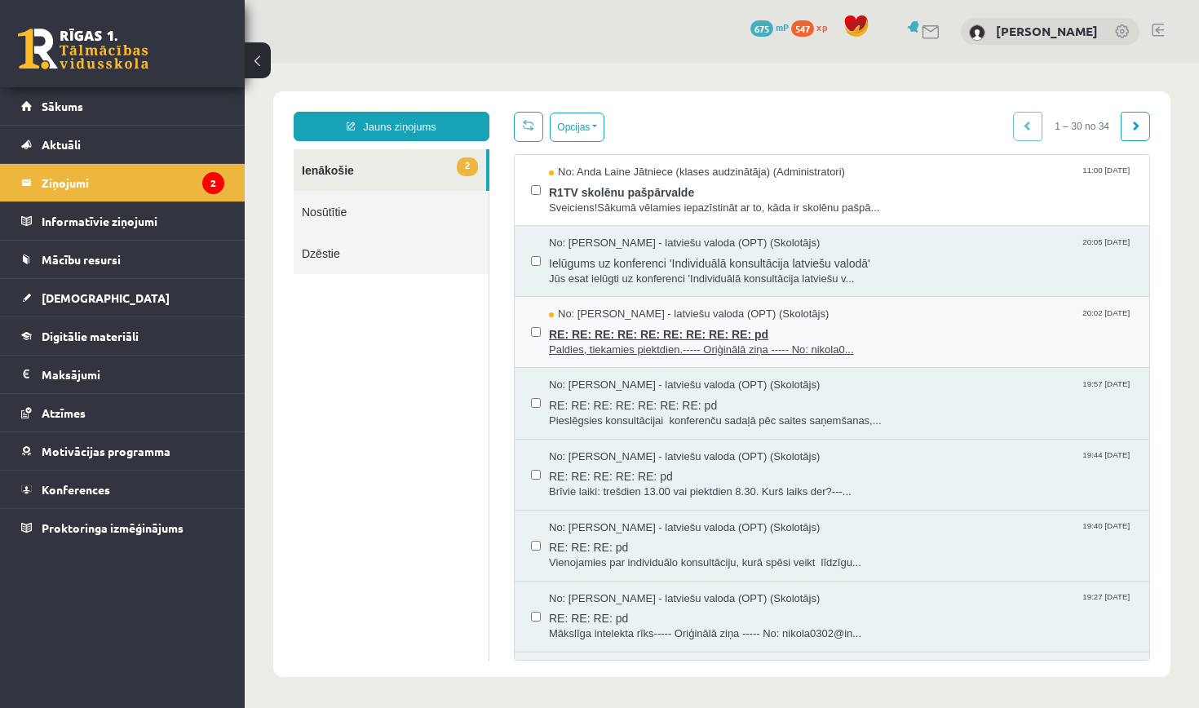
click at [666, 322] on span "RE: RE: RE: RE: RE: RE: RE: RE: RE: pd" at bounding box center [841, 332] width 584 height 20
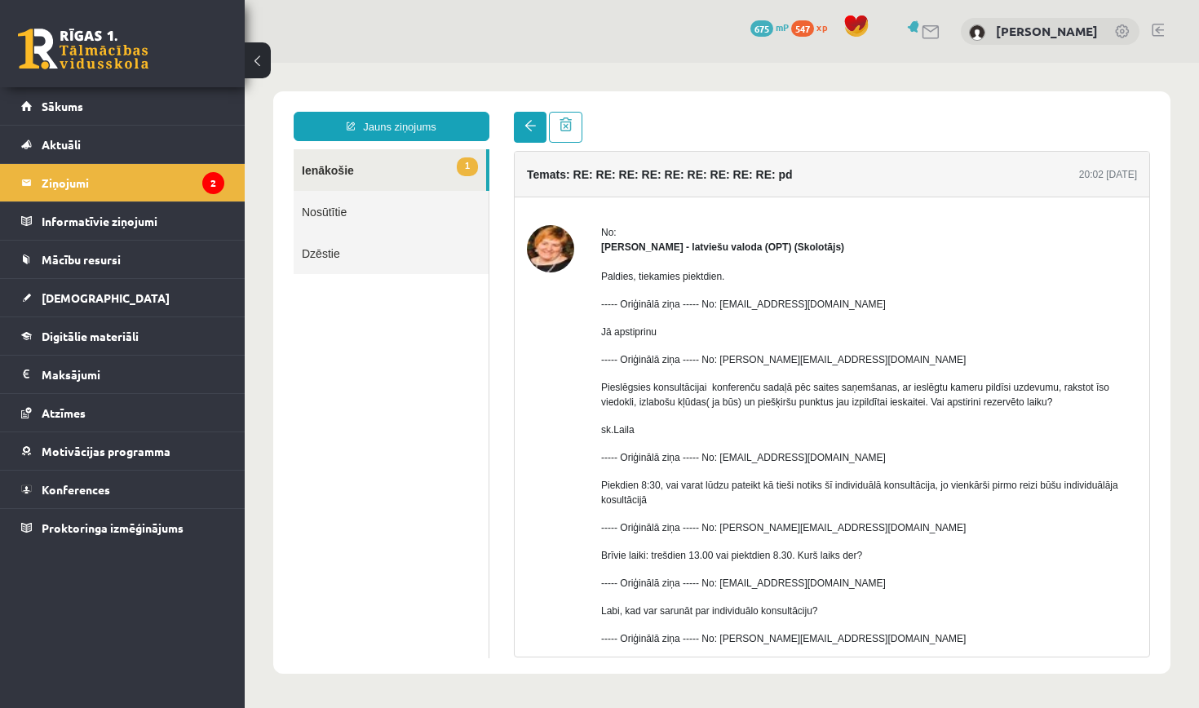
click at [524, 127] on span at bounding box center [529, 125] width 11 height 11
click at [528, 129] on span at bounding box center [529, 125] width 11 height 11
click at [413, 158] on link "1 Ienākošie" at bounding box center [390, 170] width 193 height 42
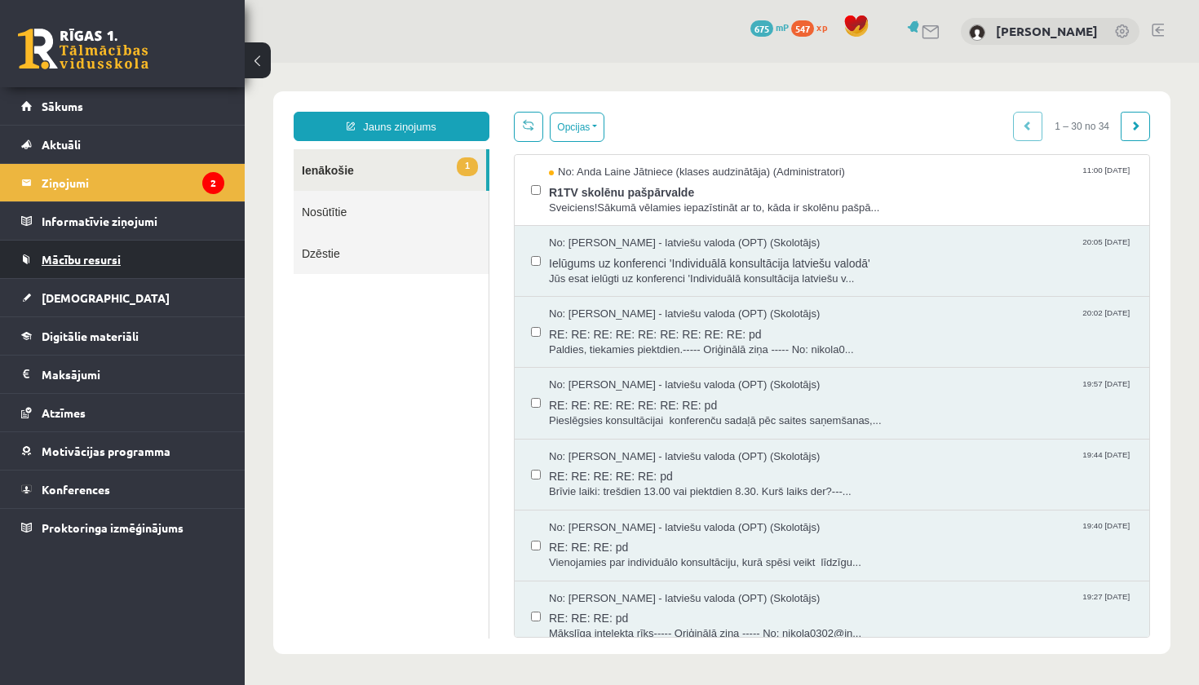
click at [83, 249] on link "Mācību resursi" at bounding box center [122, 260] width 203 height 38
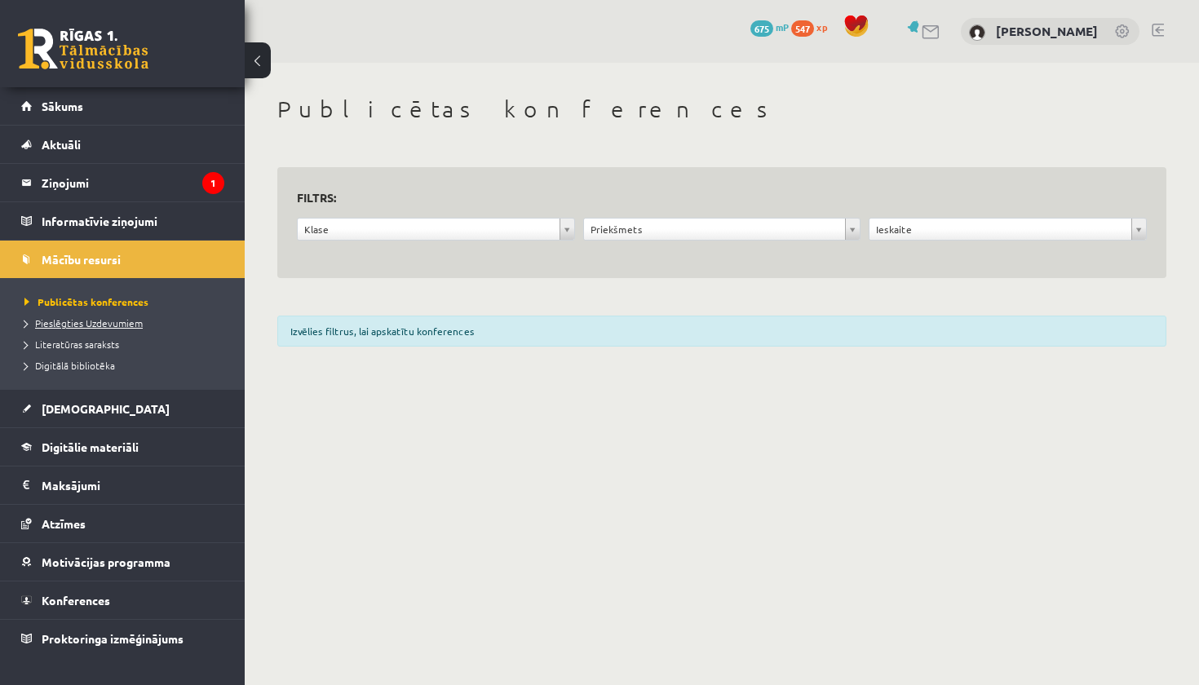
click at [86, 323] on span "Pieslēgties Uzdevumiem" at bounding box center [83, 322] width 118 height 13
